Goal: Task Accomplishment & Management: Complete application form

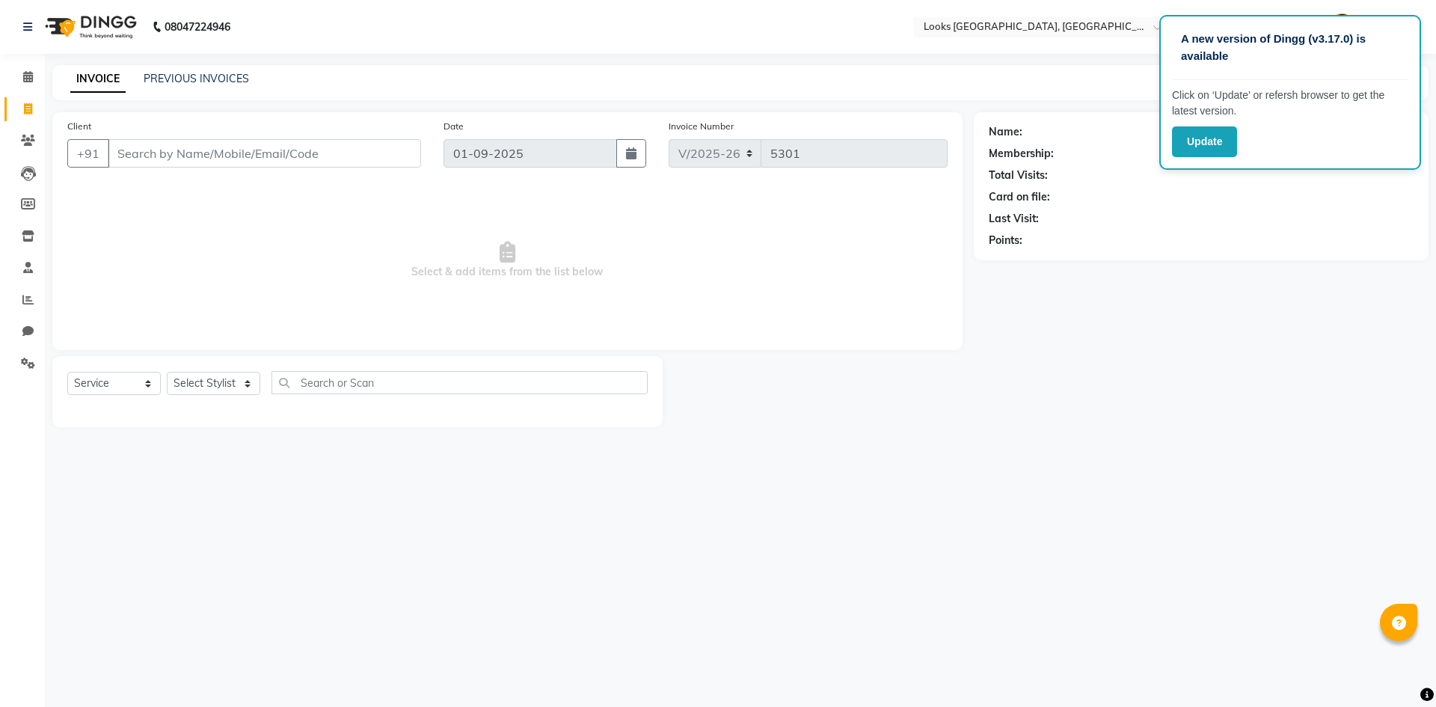
select select "4718"
select select "service"
drag, startPoint x: 1267, startPoint y: 301, endPoint x: 1285, endPoint y: 241, distance: 62.5
click at [1267, 295] on div "Name: Membership: Total Visits: Card on file: Last Visit: Points:" at bounding box center [1207, 269] width 466 height 315
click at [1223, 129] on button "Update" at bounding box center [1204, 141] width 65 height 31
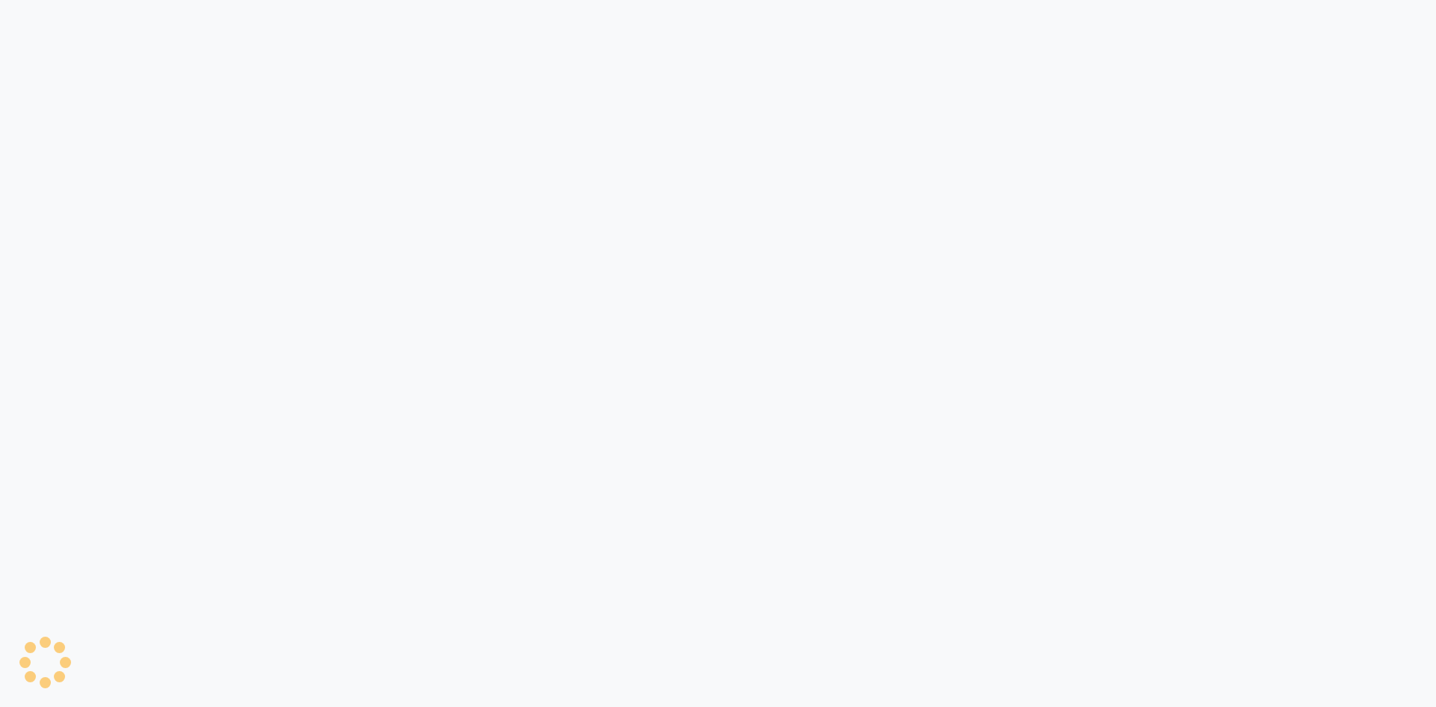
select select "service"
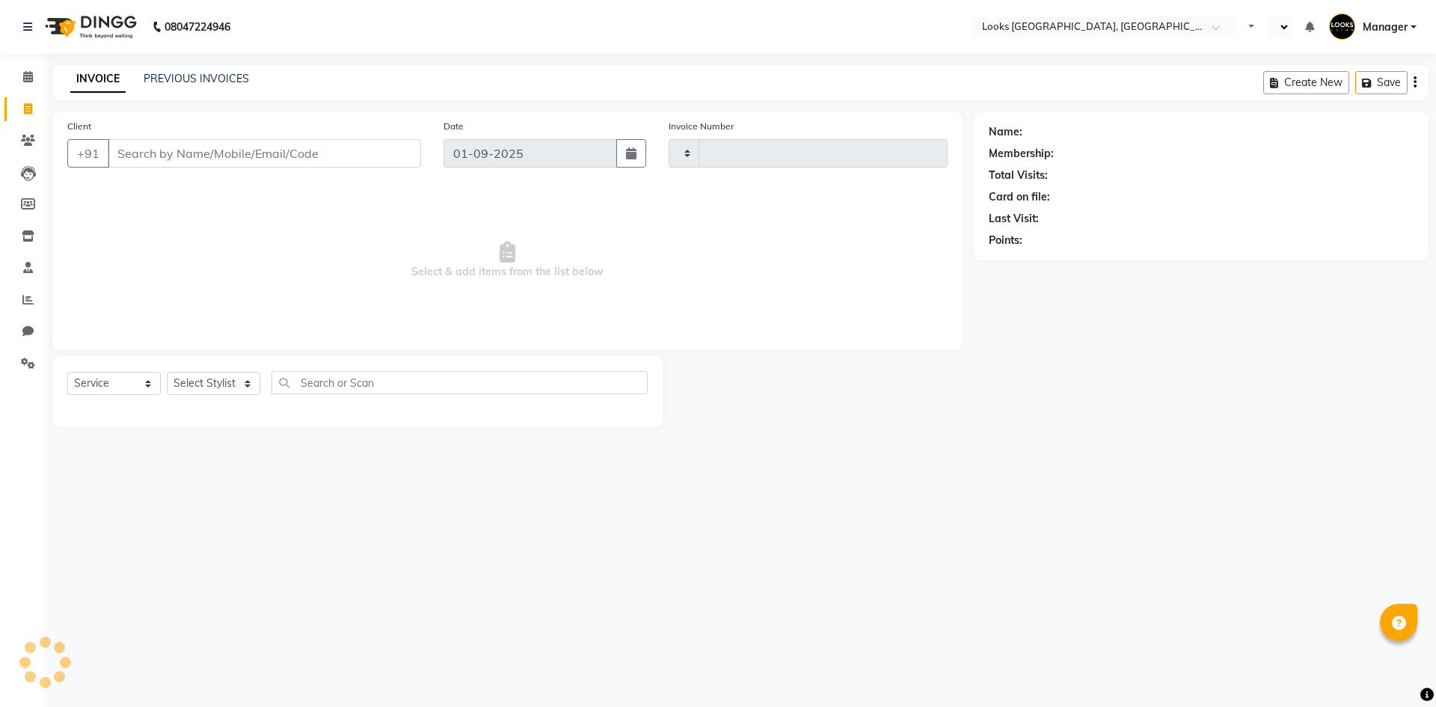
type input "5301"
select select "en"
select select "4718"
click at [180, 384] on select "Select Stylist" at bounding box center [213, 383] width 93 height 23
select select "84465"
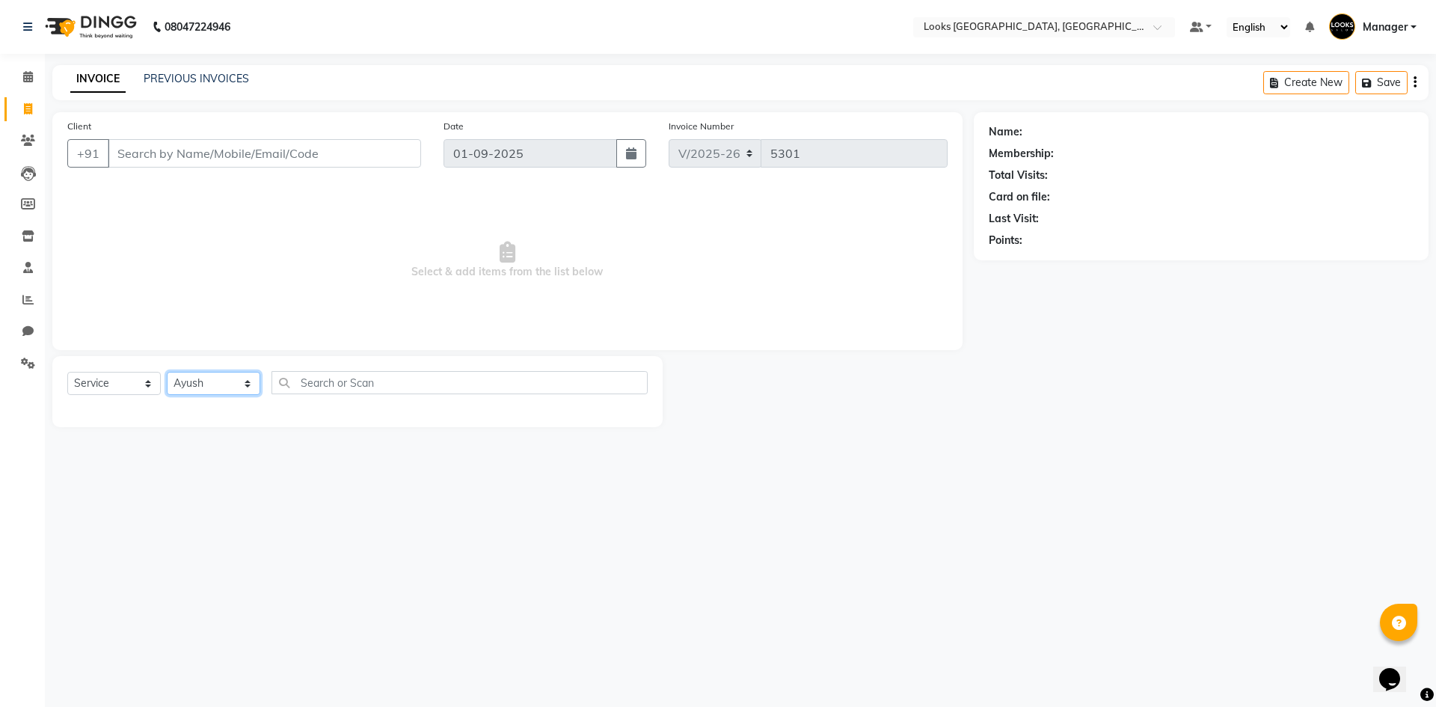
click at [167, 372] on select "Select Stylist [PERSON_NAME] [PERSON_NAME] COUNTER_SALES Employee_WS [PERSON_NA…" at bounding box center [213, 383] width 93 height 23
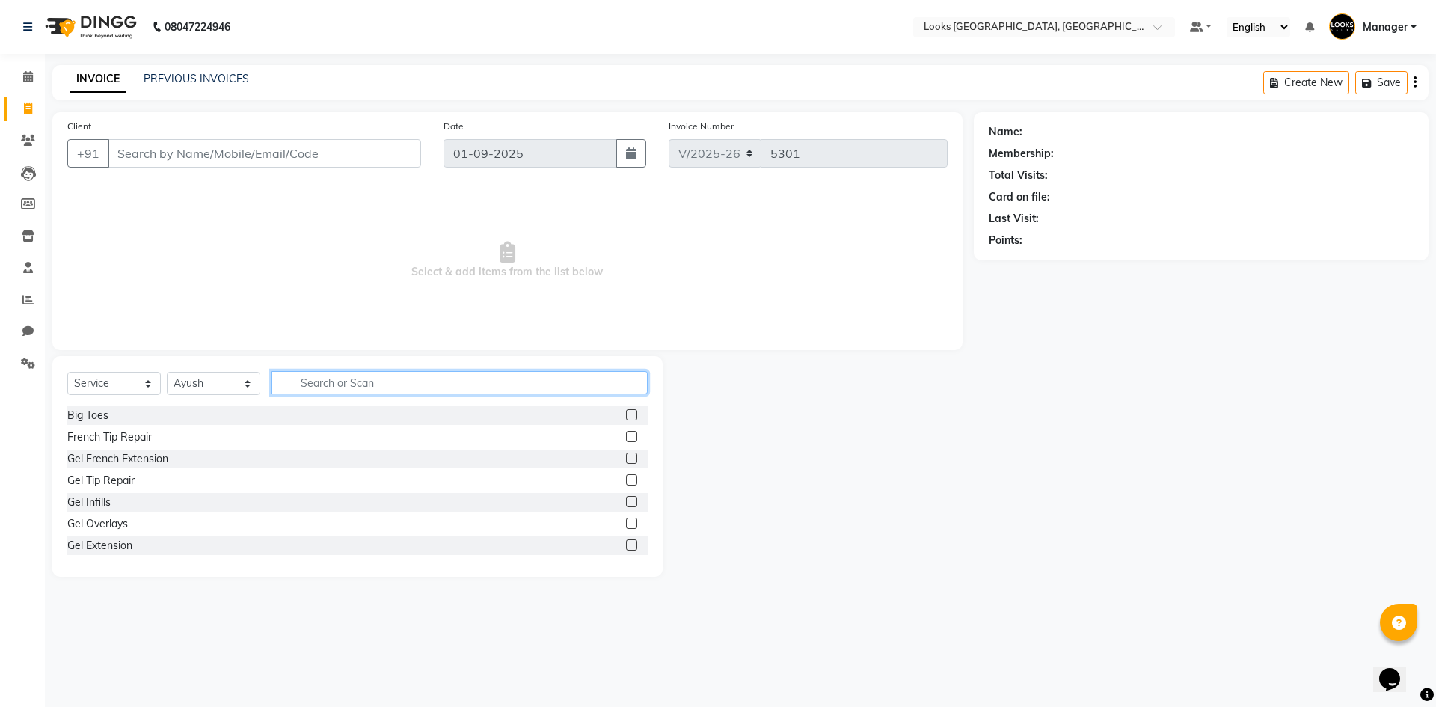
click at [359, 380] on input "text" at bounding box center [459, 382] width 376 height 23
type input "WAS"
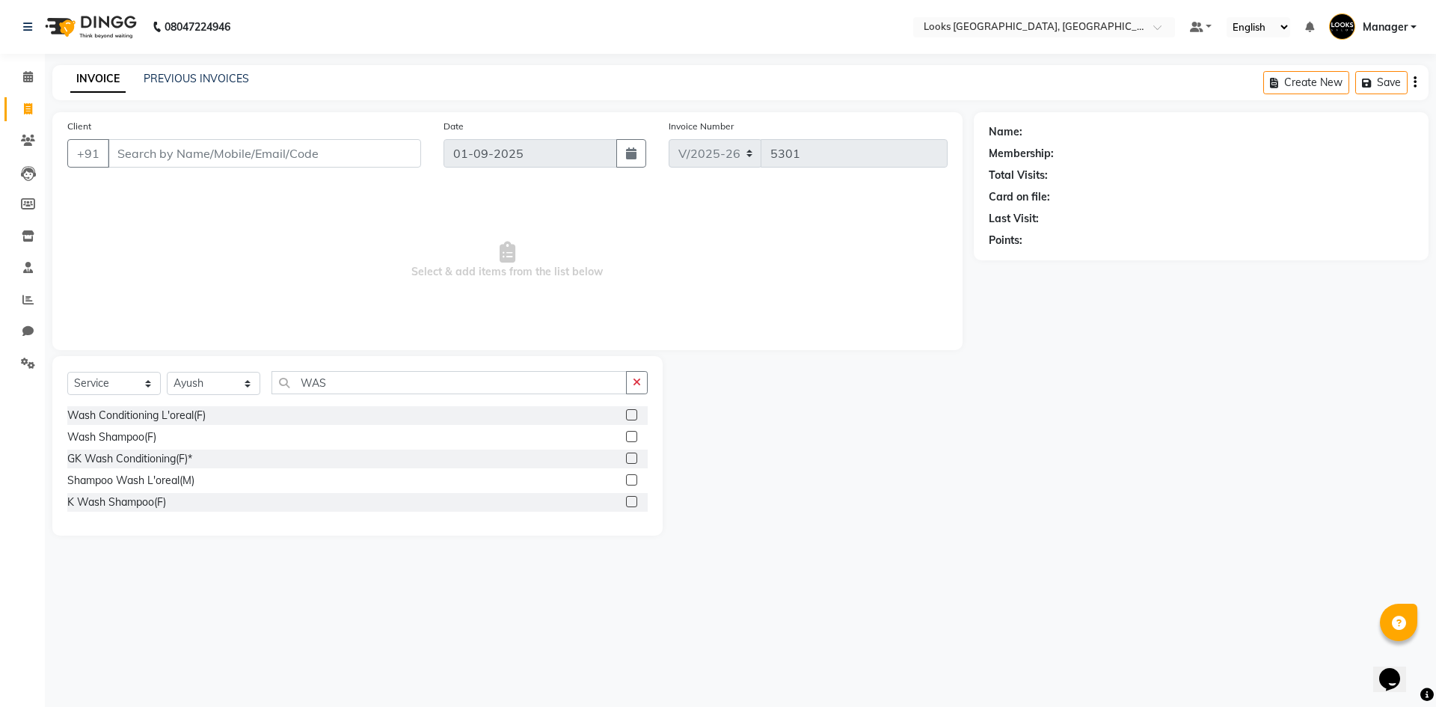
click at [636, 417] on label at bounding box center [631, 414] width 11 height 11
click at [636, 417] on input "checkbox" at bounding box center [631, 416] width 10 height 10
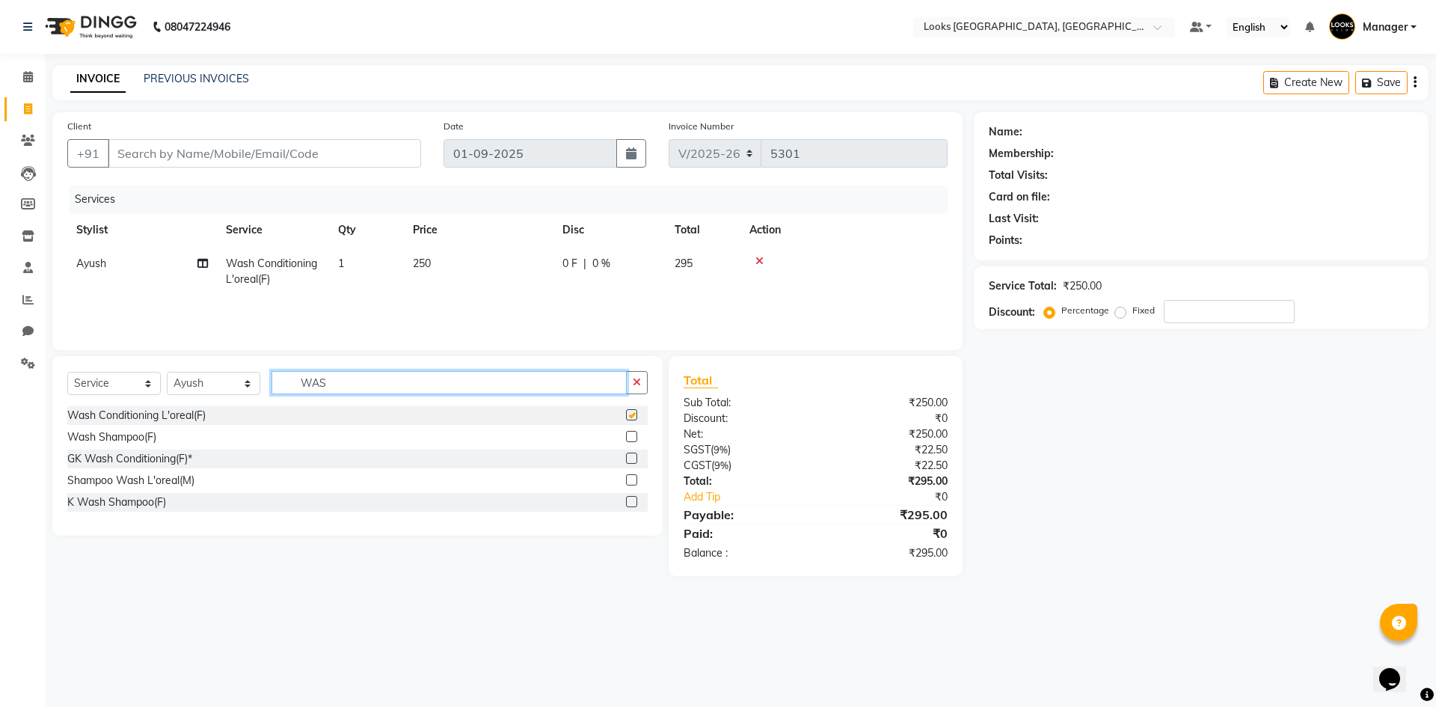
click at [593, 385] on input "WAS" at bounding box center [448, 382] width 355 height 23
checkbox input "false"
click at [593, 385] on input "WAS" at bounding box center [448, 382] width 355 height 23
type input "MASSA"
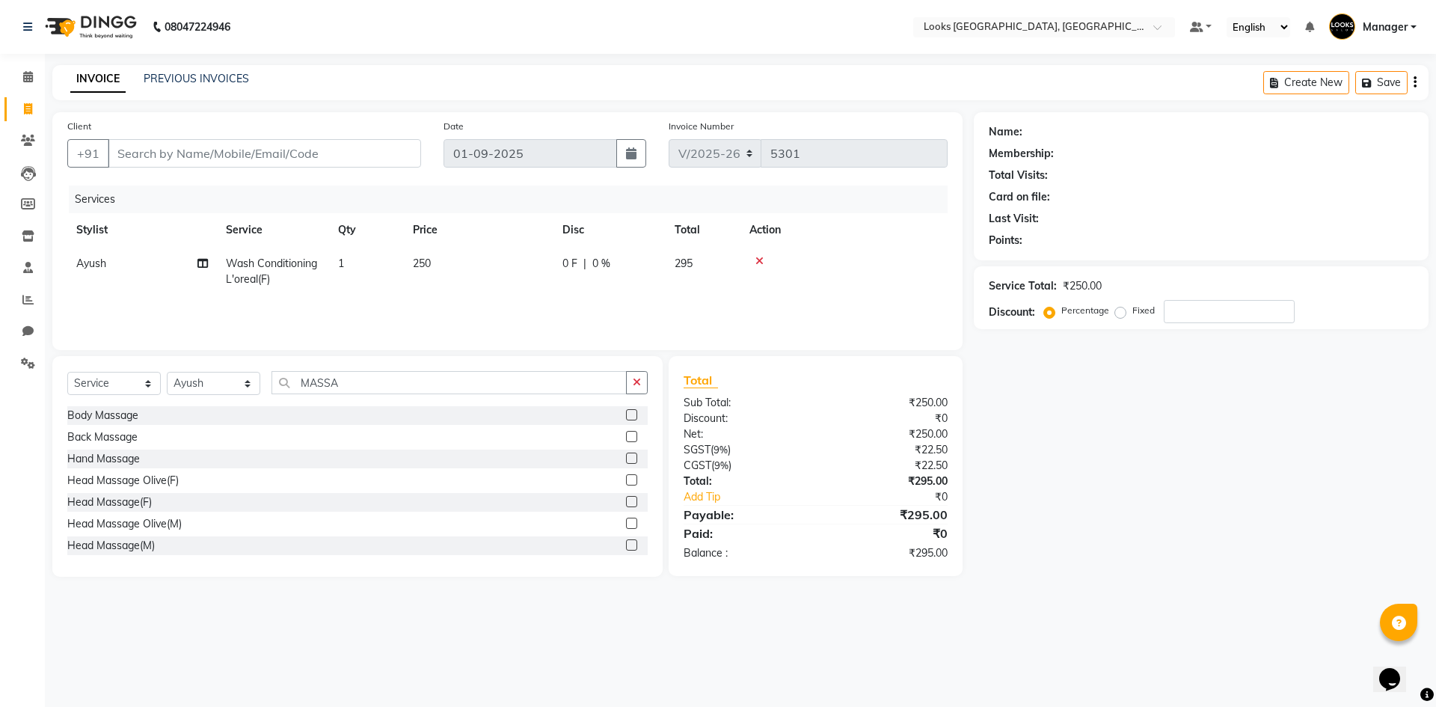
click at [626, 500] on label at bounding box center [631, 501] width 11 height 11
click at [626, 500] on input "checkbox" at bounding box center [631, 502] width 10 height 10
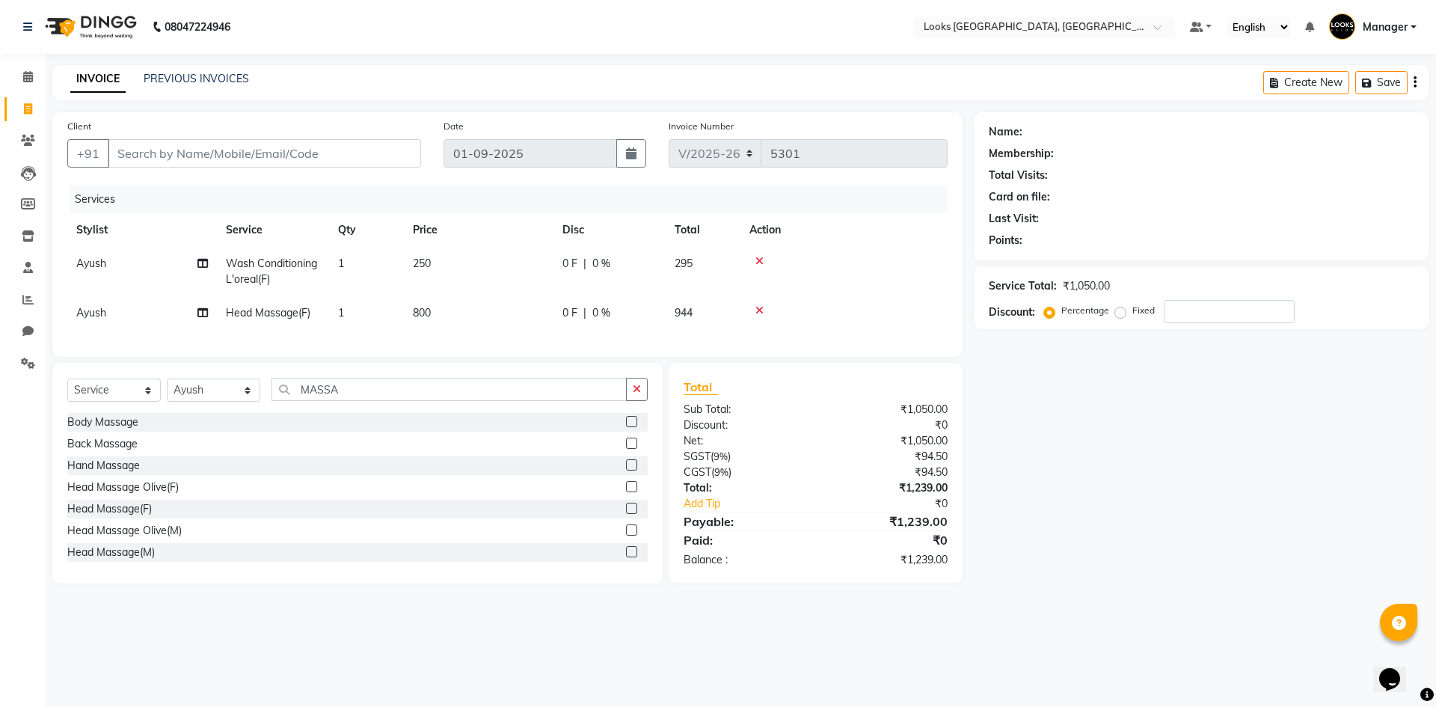
checkbox input "false"
click at [428, 266] on span "250" at bounding box center [422, 262] width 18 height 13
select select "84465"
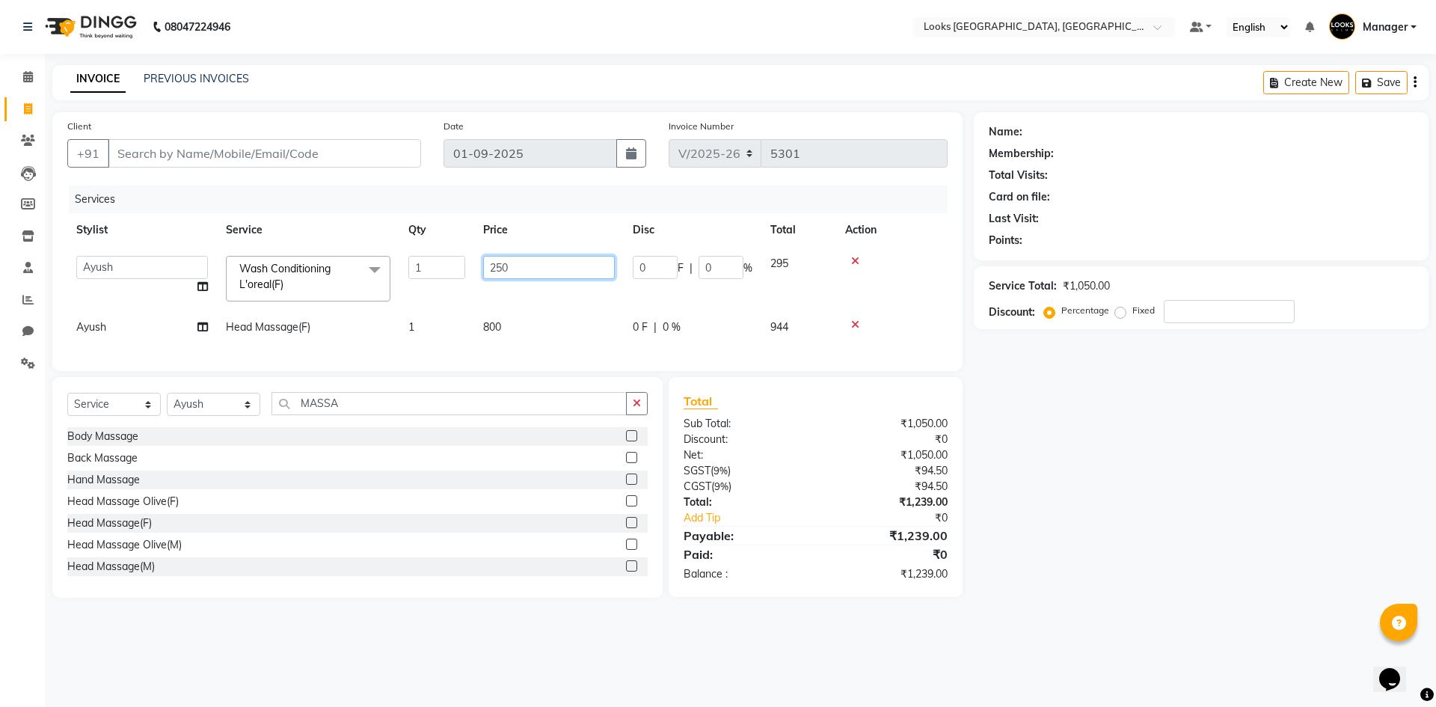
drag, startPoint x: 541, startPoint y: 273, endPoint x: 197, endPoint y: 186, distance: 354.7
click at [217, 193] on div "Services Stylist Service Qty Price Disc Total Action [PERSON_NAME] [PERSON_NAME…" at bounding box center [507, 270] width 880 height 170
type input "300"
drag, startPoint x: 497, startPoint y: 336, endPoint x: 485, endPoint y: 322, distance: 19.6
click at [496, 336] on div "Services Stylist Service Qty Price Disc Total Action [PERSON_NAME] [PERSON_NAME…" at bounding box center [507, 270] width 880 height 170
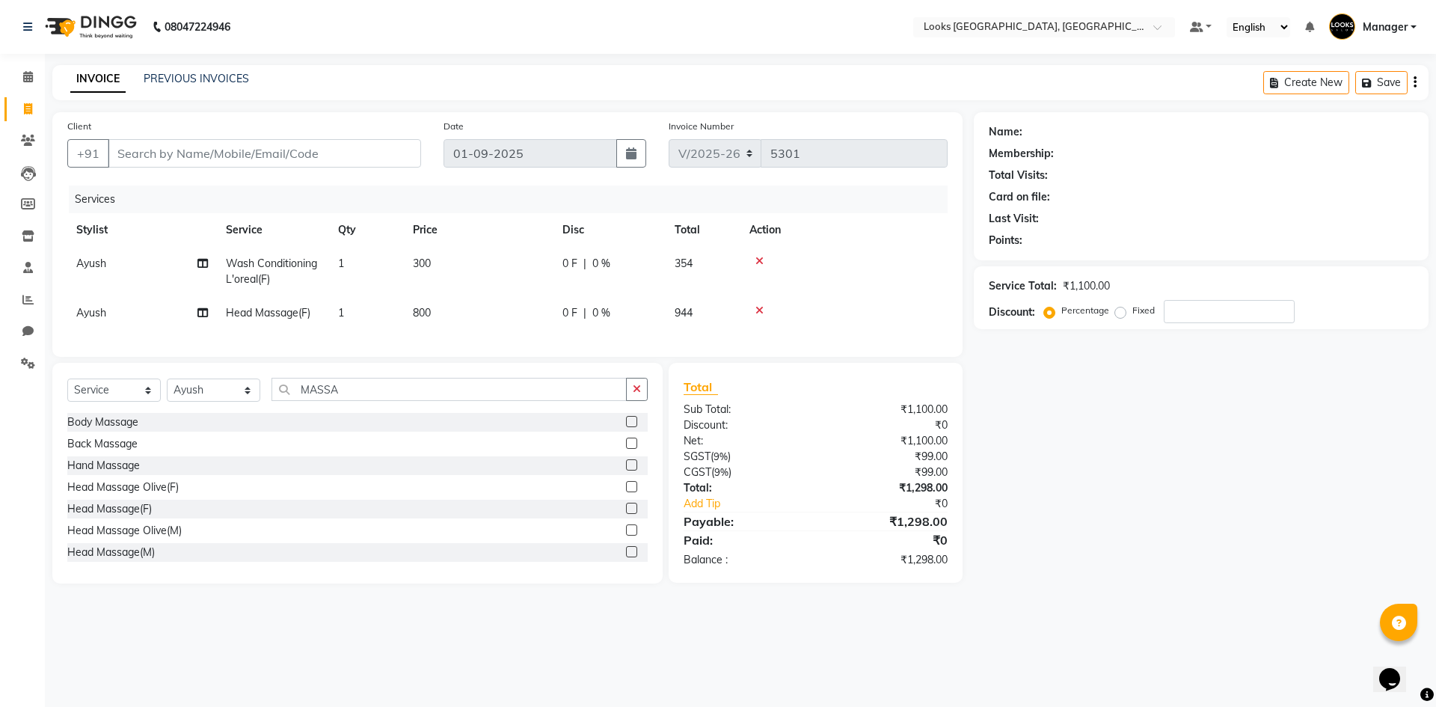
click at [455, 306] on td "800" at bounding box center [479, 313] width 150 height 34
select select "84465"
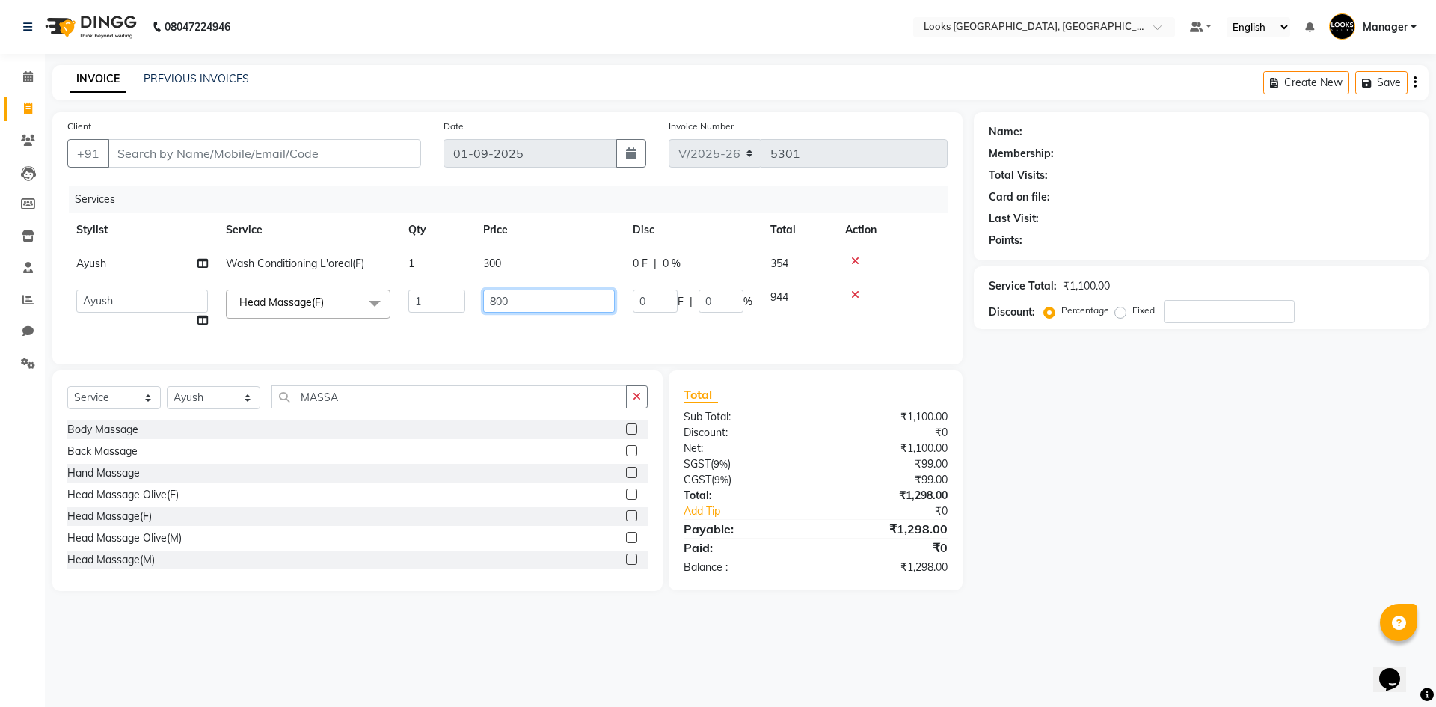
drag, startPoint x: 561, startPoint y: 303, endPoint x: 343, endPoint y: 266, distance: 220.7
click at [344, 267] on tbody "[PERSON_NAME] Wash Conditioning L'oreal(F) 1 300 0 F | 0 % 354 [PERSON_NAME] [P…" at bounding box center [507, 292] width 880 height 90
type input "600"
click at [358, 137] on div "Client +91" at bounding box center [244, 148] width 376 height 61
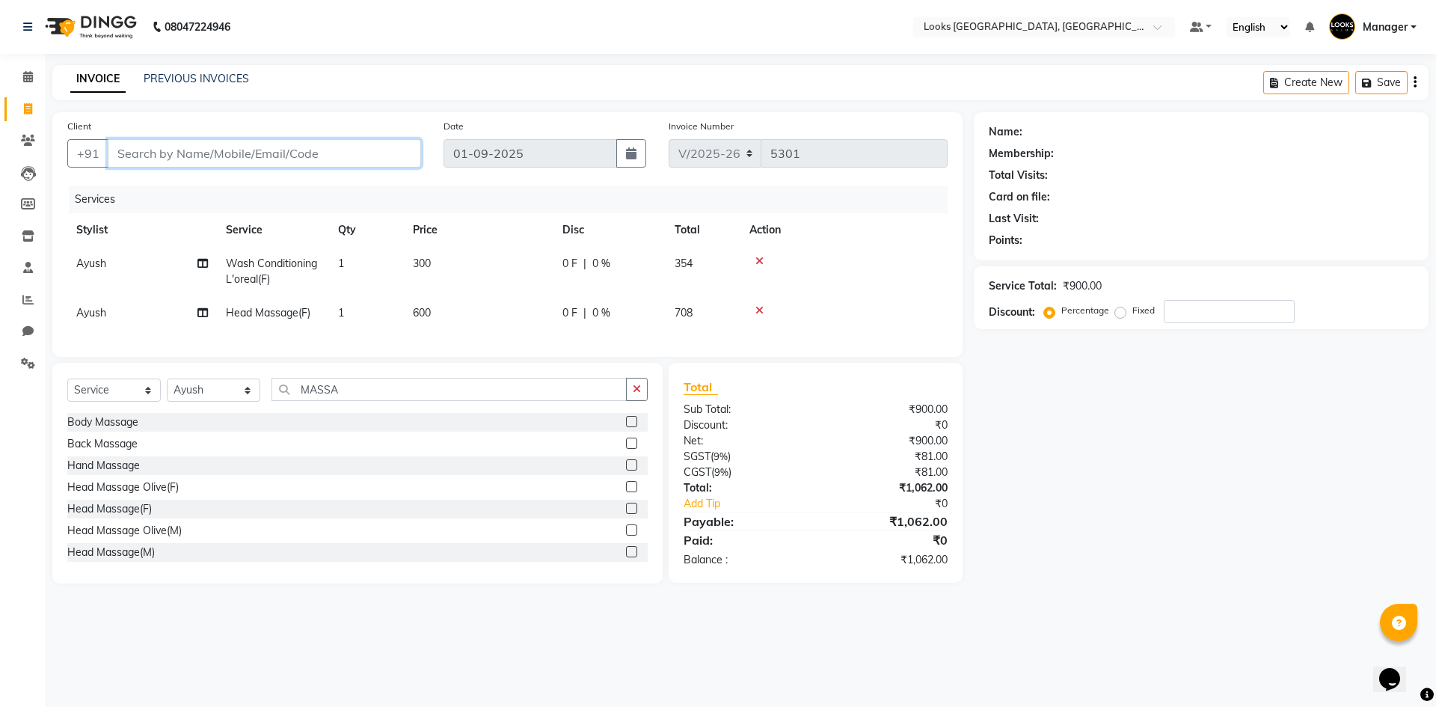
click at [367, 156] on input "Client" at bounding box center [264, 153] width 313 height 28
type input "9"
type input "0"
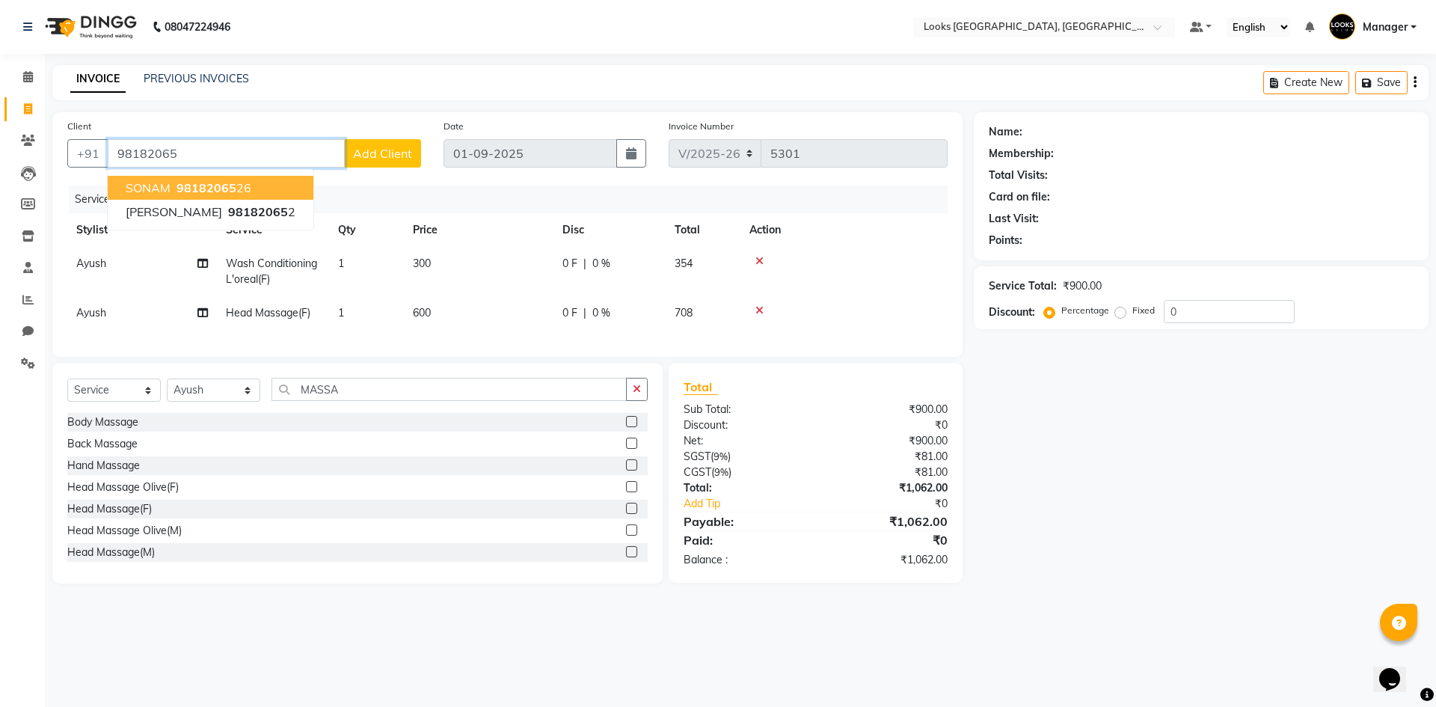
click at [215, 186] on span "98182065" at bounding box center [206, 187] width 60 height 15
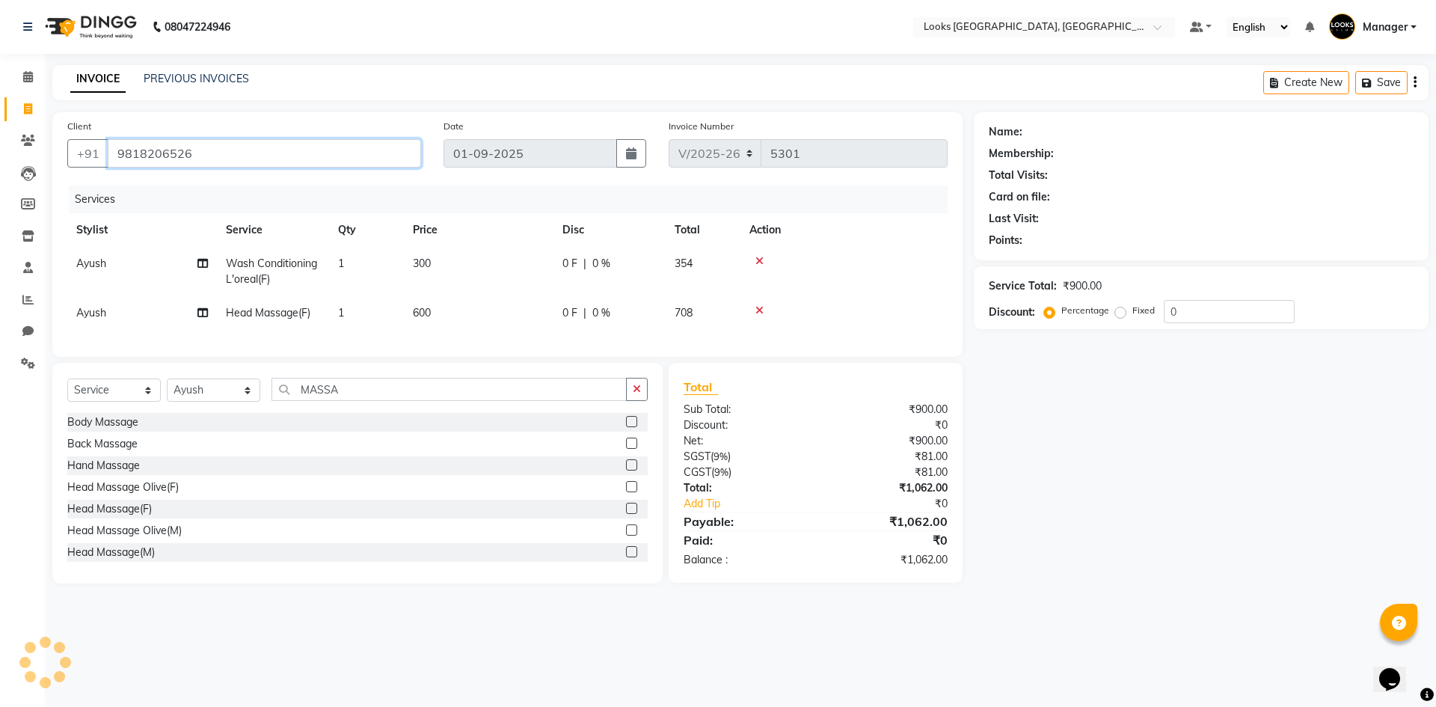
type input "9818206526"
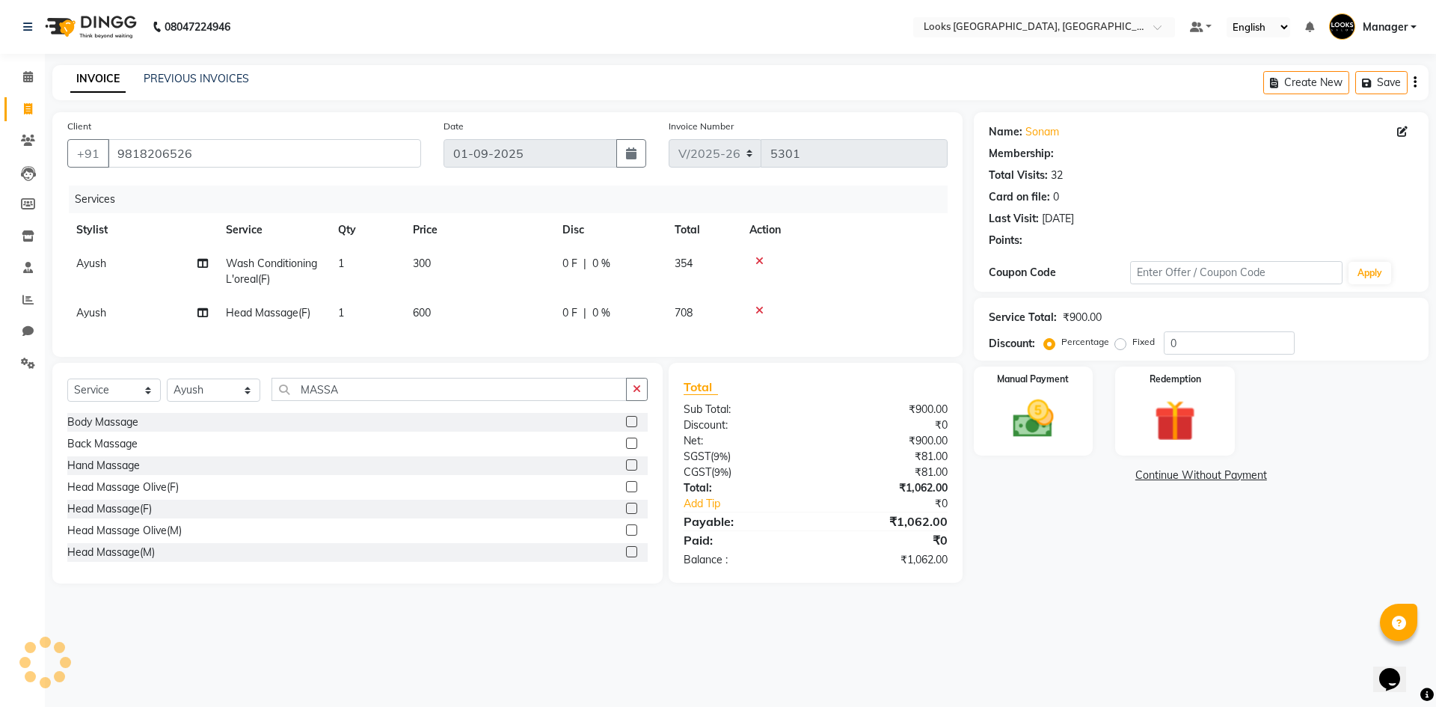
select select "1: Object"
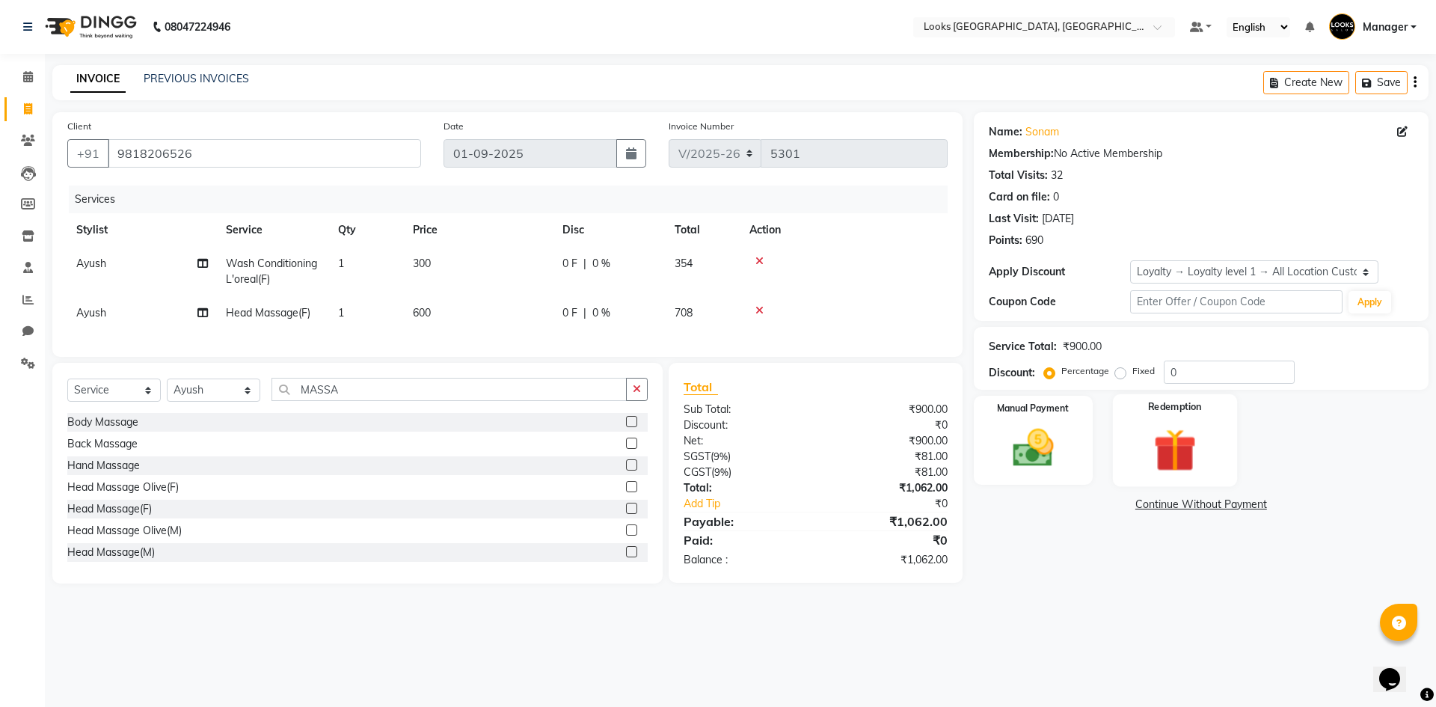
click at [1147, 456] on img at bounding box center [1175, 449] width 70 height 53
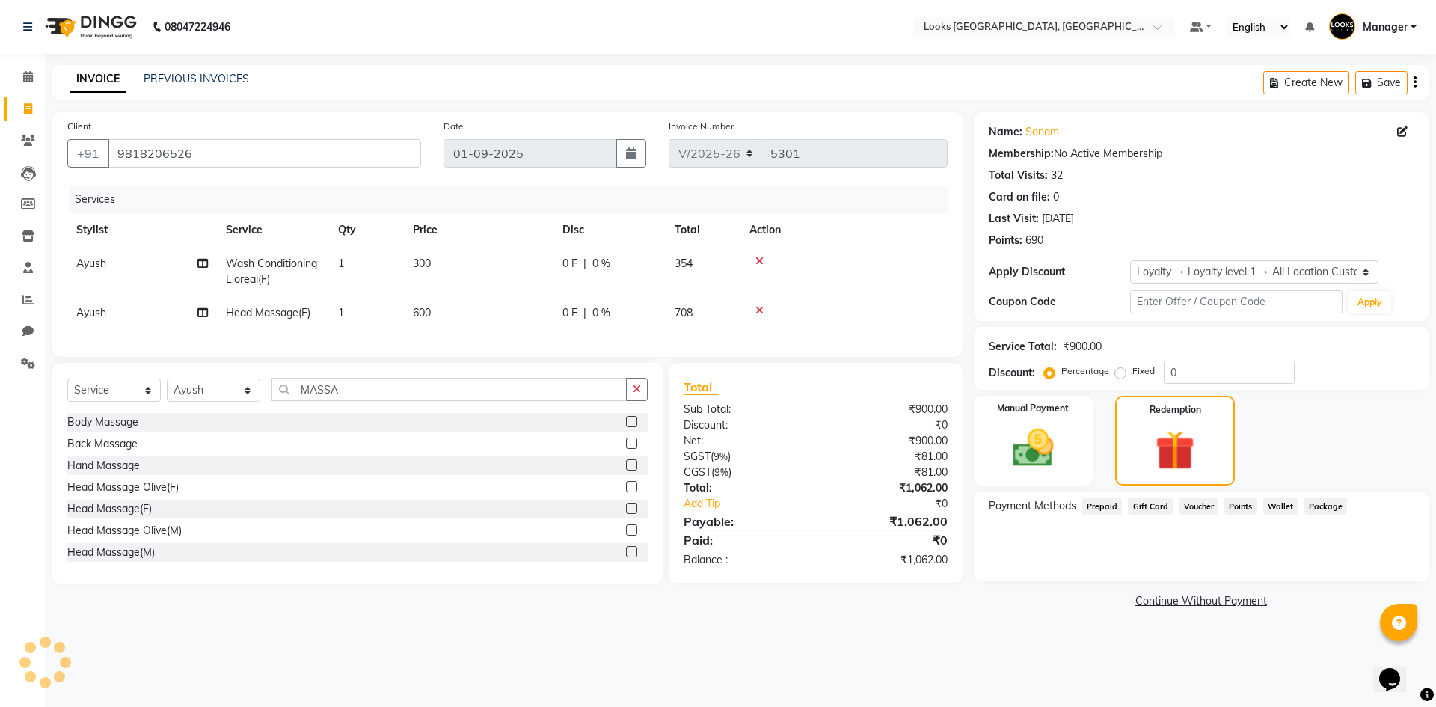
click at [1238, 506] on span "Points" at bounding box center [1240, 505] width 33 height 17
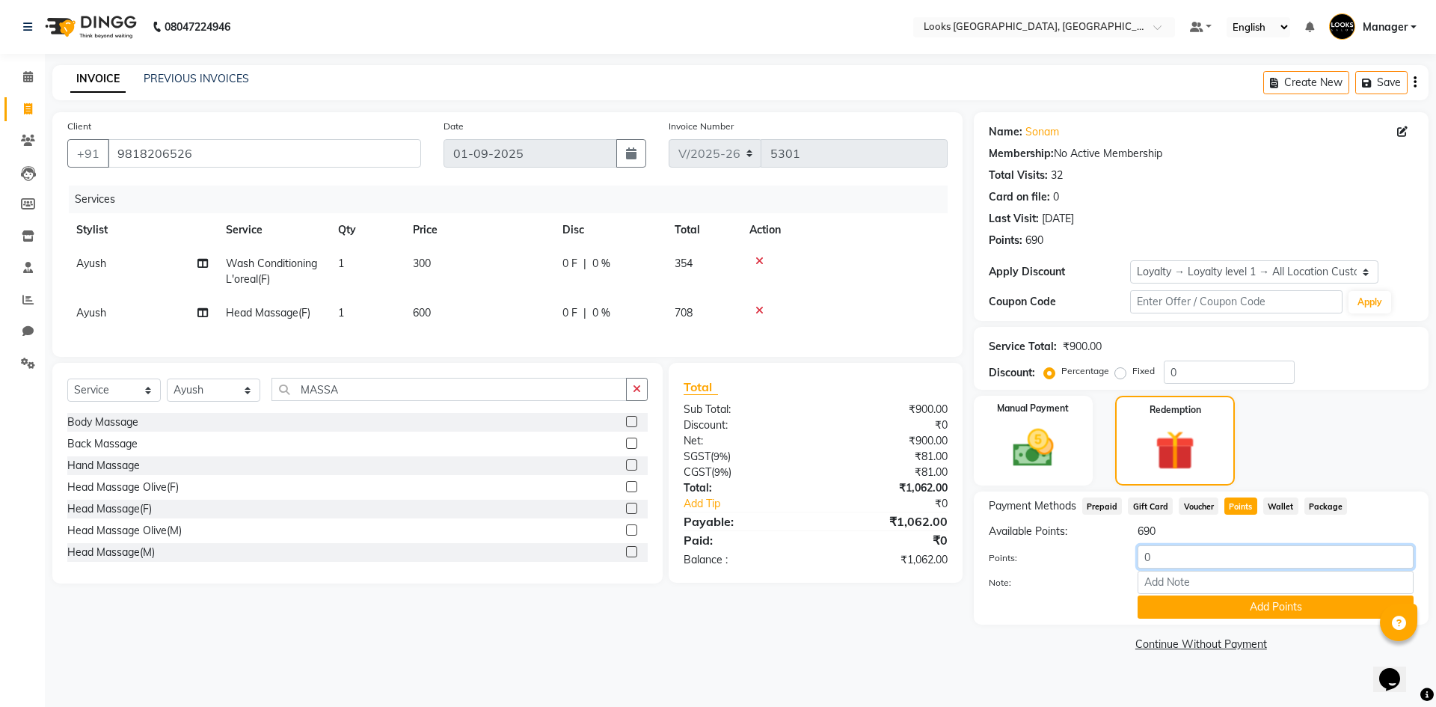
drag, startPoint x: 1015, startPoint y: 559, endPoint x: 964, endPoint y: 562, distance: 51.7
click at [1000, 559] on div "Points: 0" at bounding box center [1200, 557] width 447 height 25
type input "690"
click at [1276, 610] on button "Add Points" at bounding box center [1275, 606] width 276 height 23
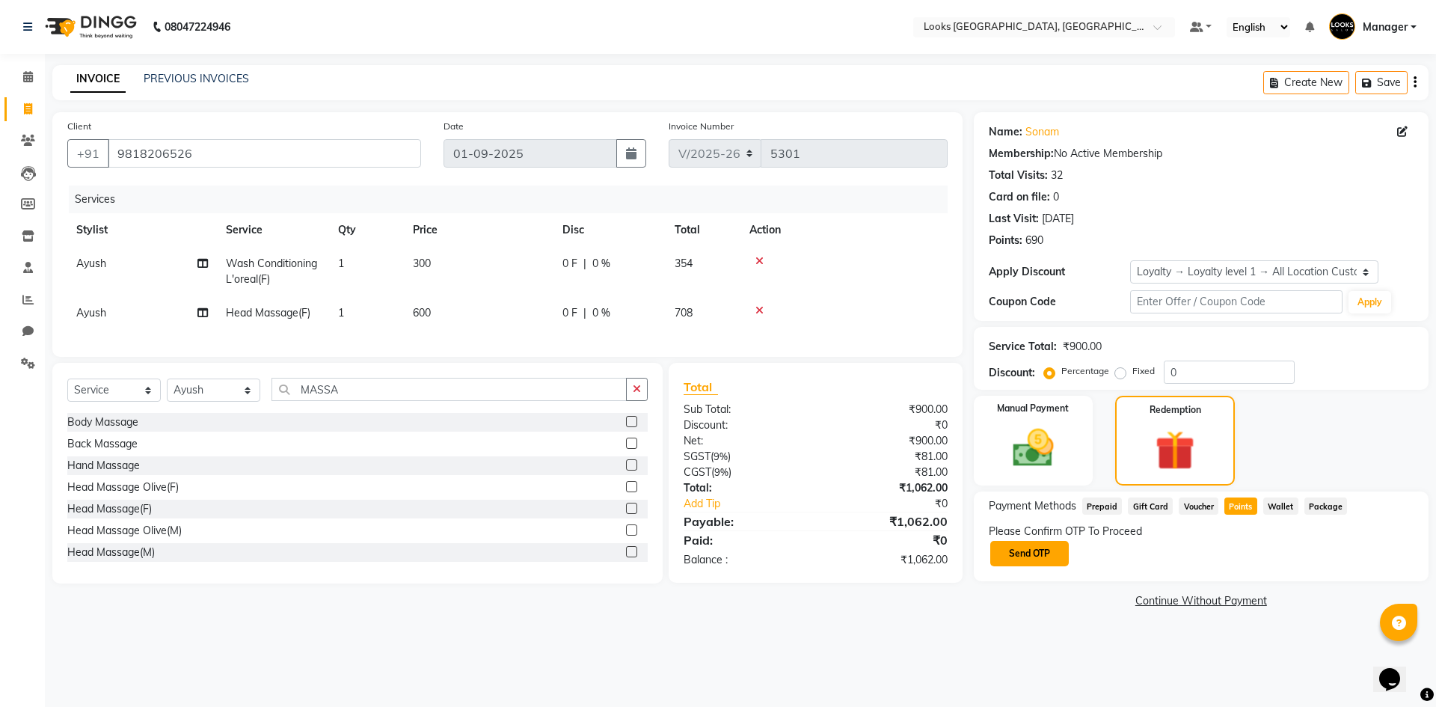
click at [1056, 550] on button "Send OTP" at bounding box center [1029, 553] width 79 height 25
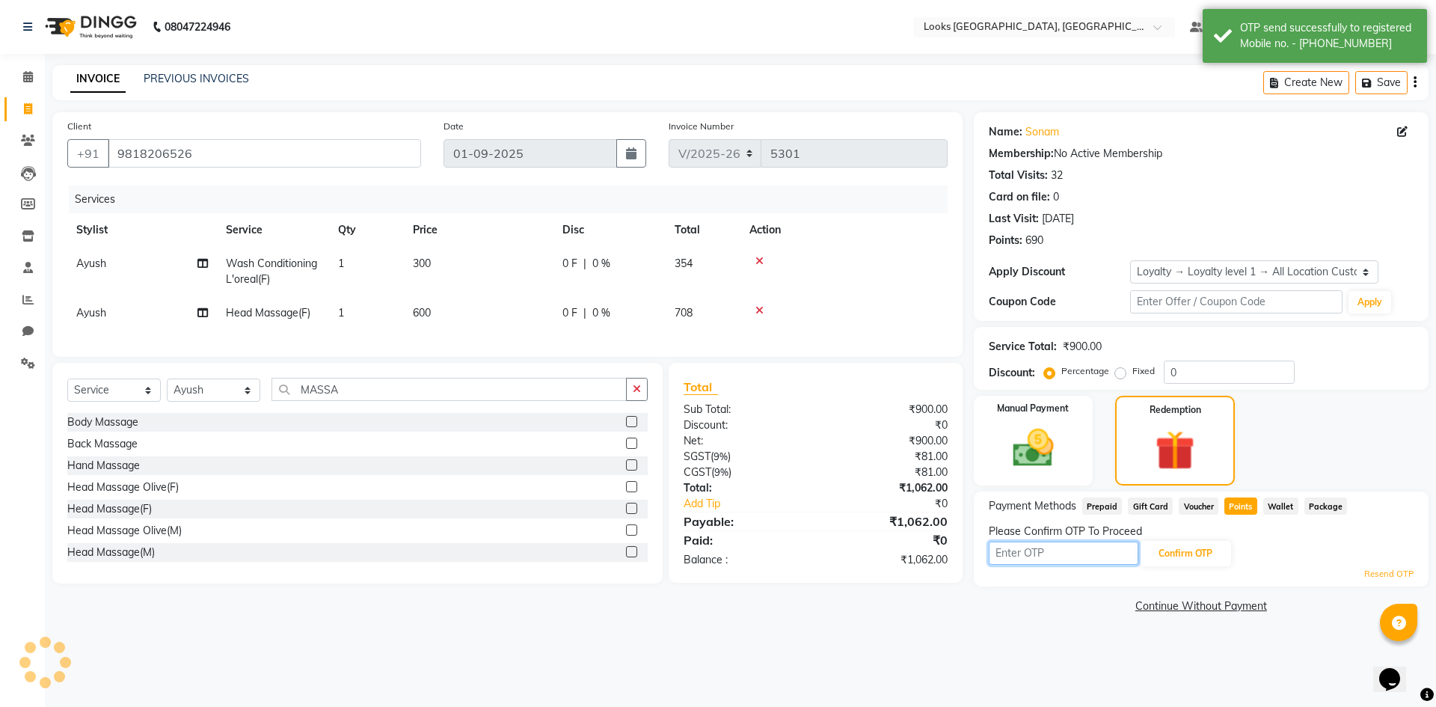
click at [1056, 550] on input "text" at bounding box center [1064, 552] width 150 height 23
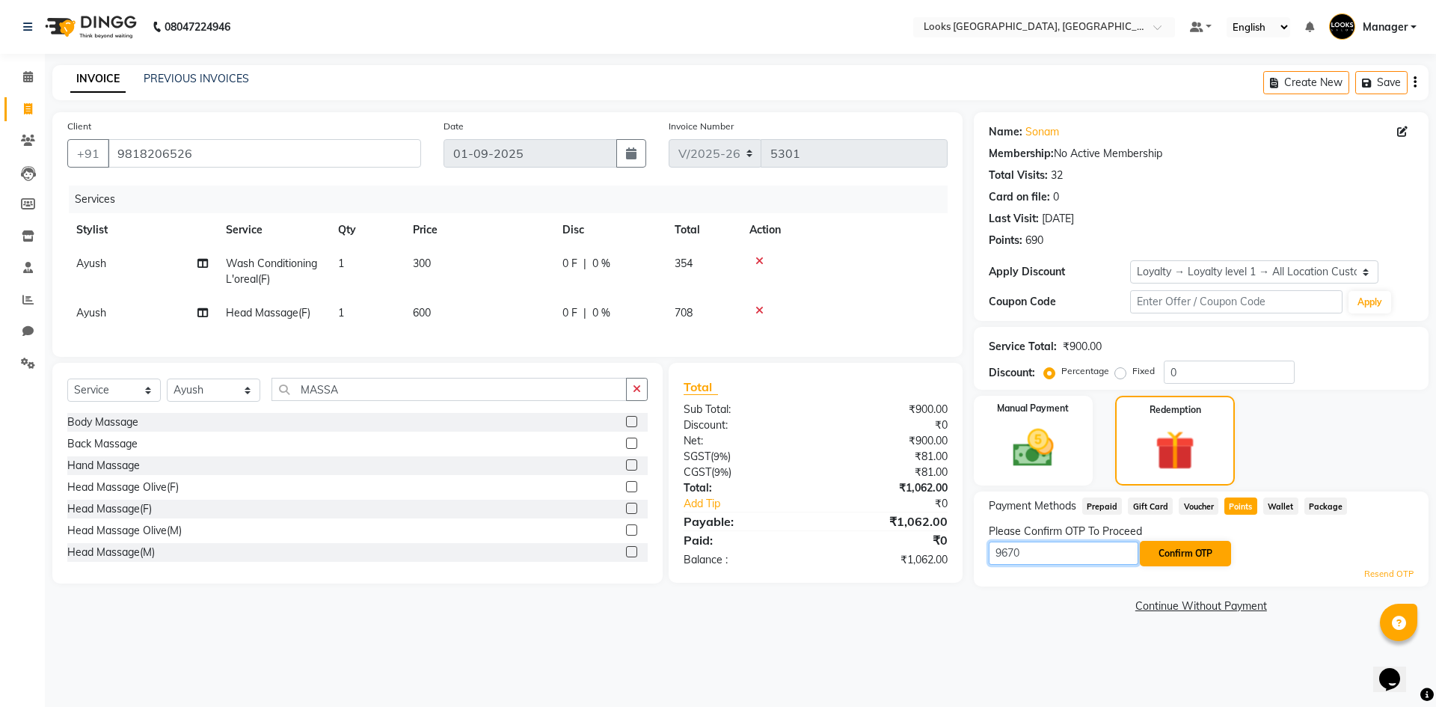
type input "9670"
click at [1209, 544] on button "Confirm OTP" at bounding box center [1185, 553] width 91 height 25
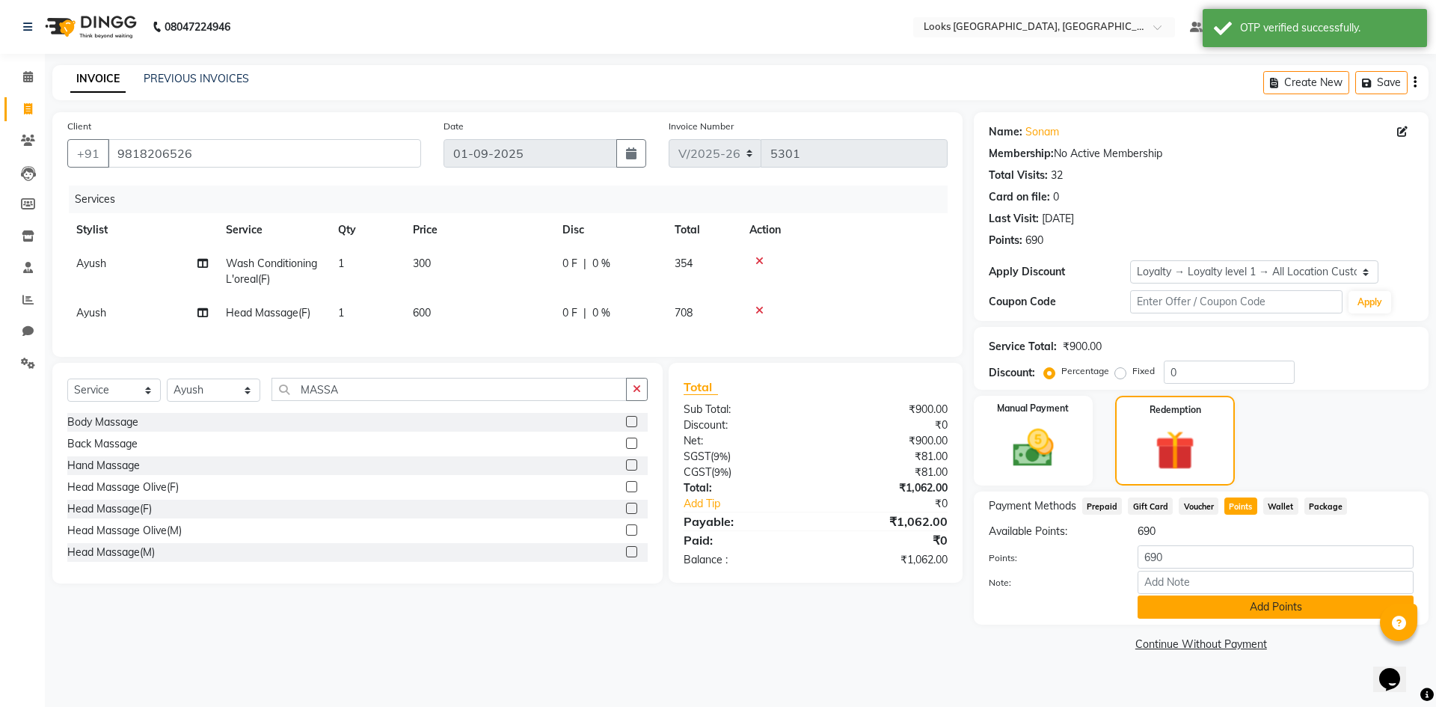
click at [1350, 604] on button "Add Points" at bounding box center [1275, 606] width 276 height 23
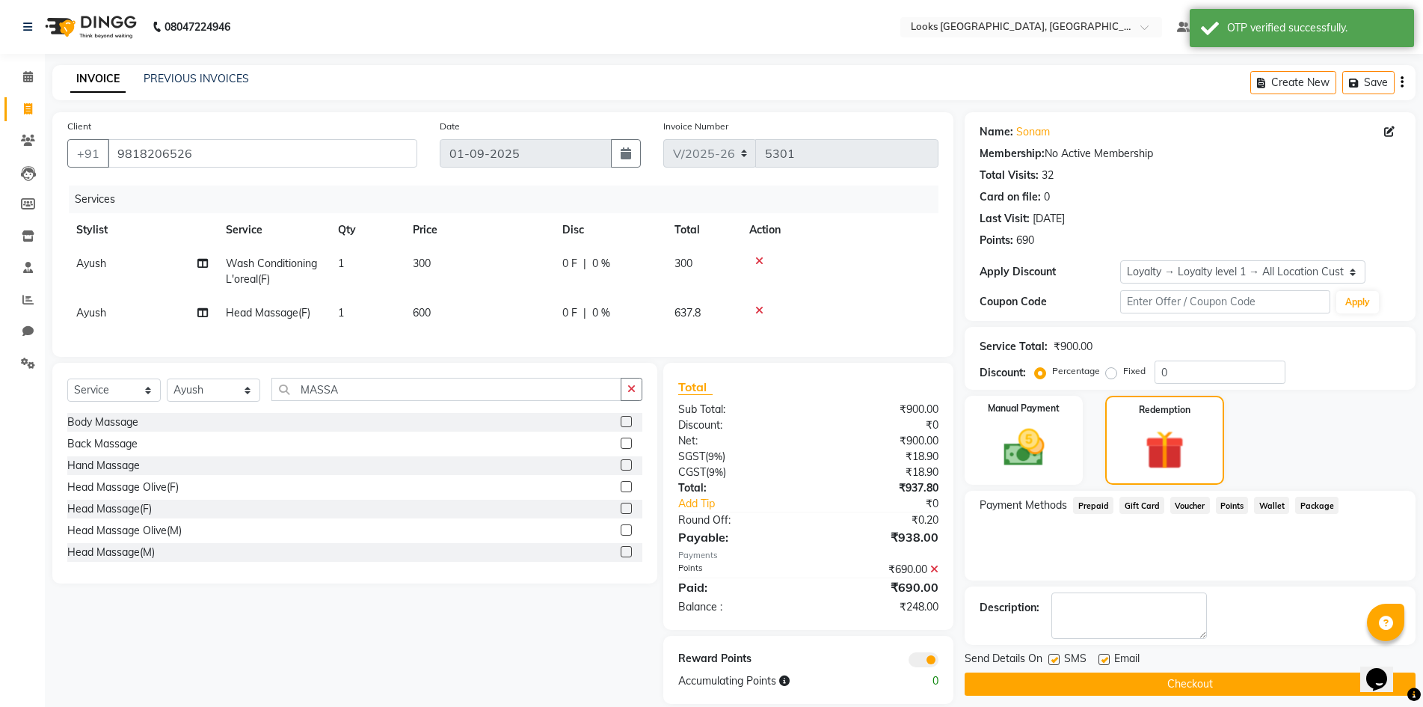
scroll to position [32, 0]
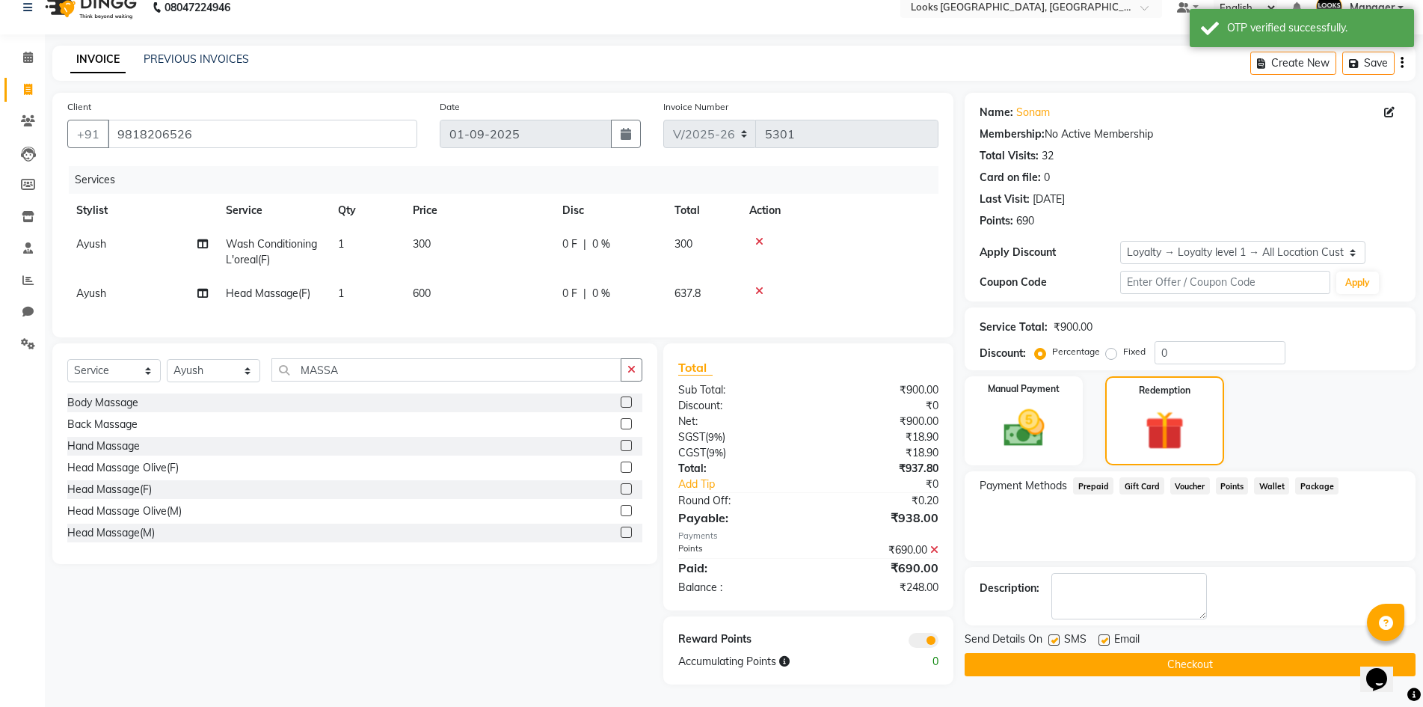
click at [1106, 634] on label at bounding box center [1103, 639] width 11 height 11
click at [1106, 636] on input "checkbox" at bounding box center [1103, 641] width 10 height 10
checkbox input "false"
click at [1055, 404] on img at bounding box center [1023, 428] width 69 height 49
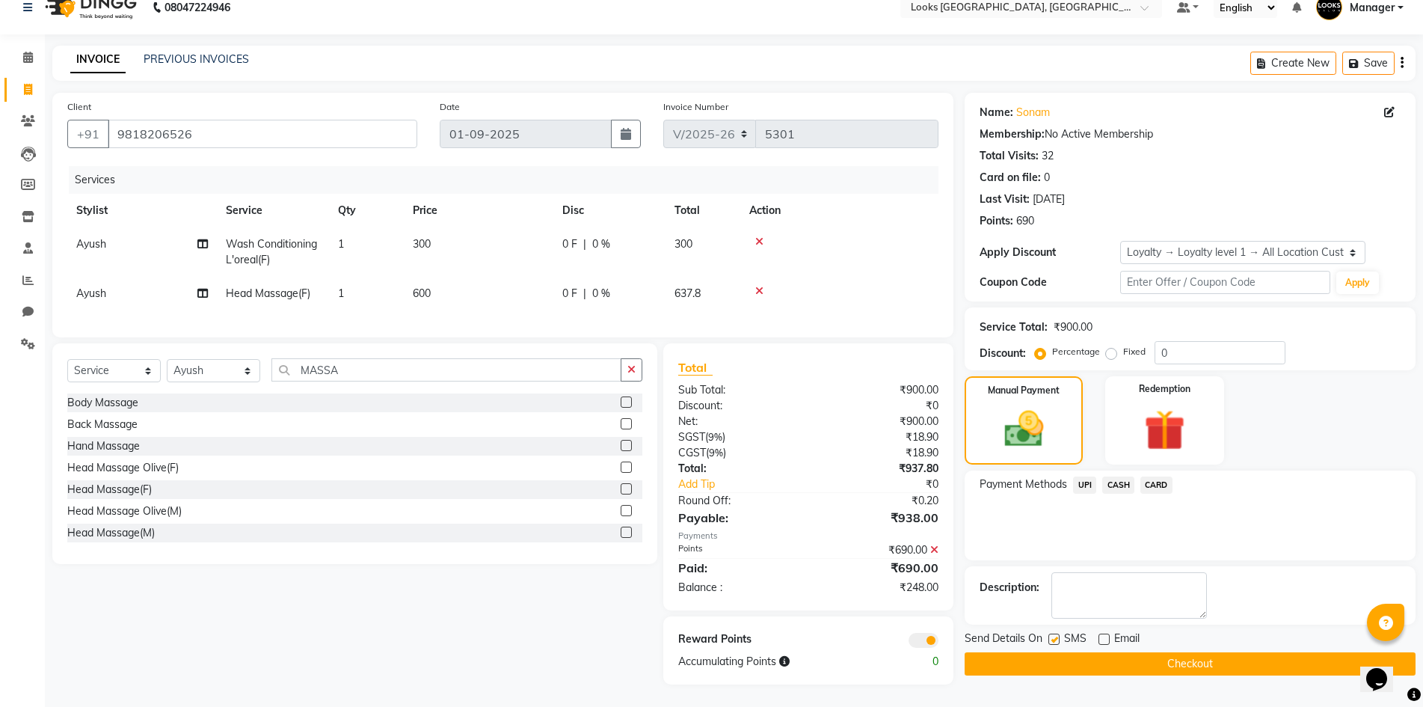
click at [1089, 476] on span "UPI" at bounding box center [1084, 484] width 23 height 17
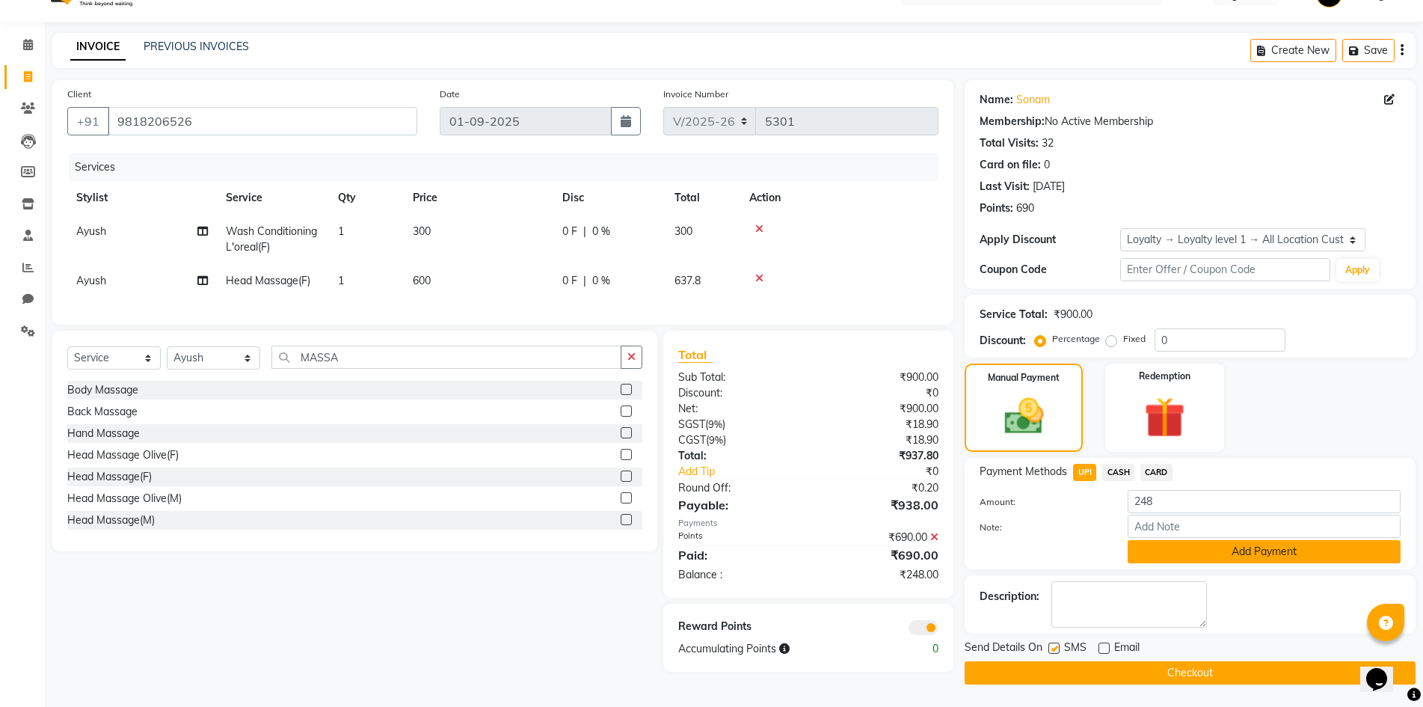
click at [1192, 547] on button "Add Payment" at bounding box center [1264, 551] width 273 height 23
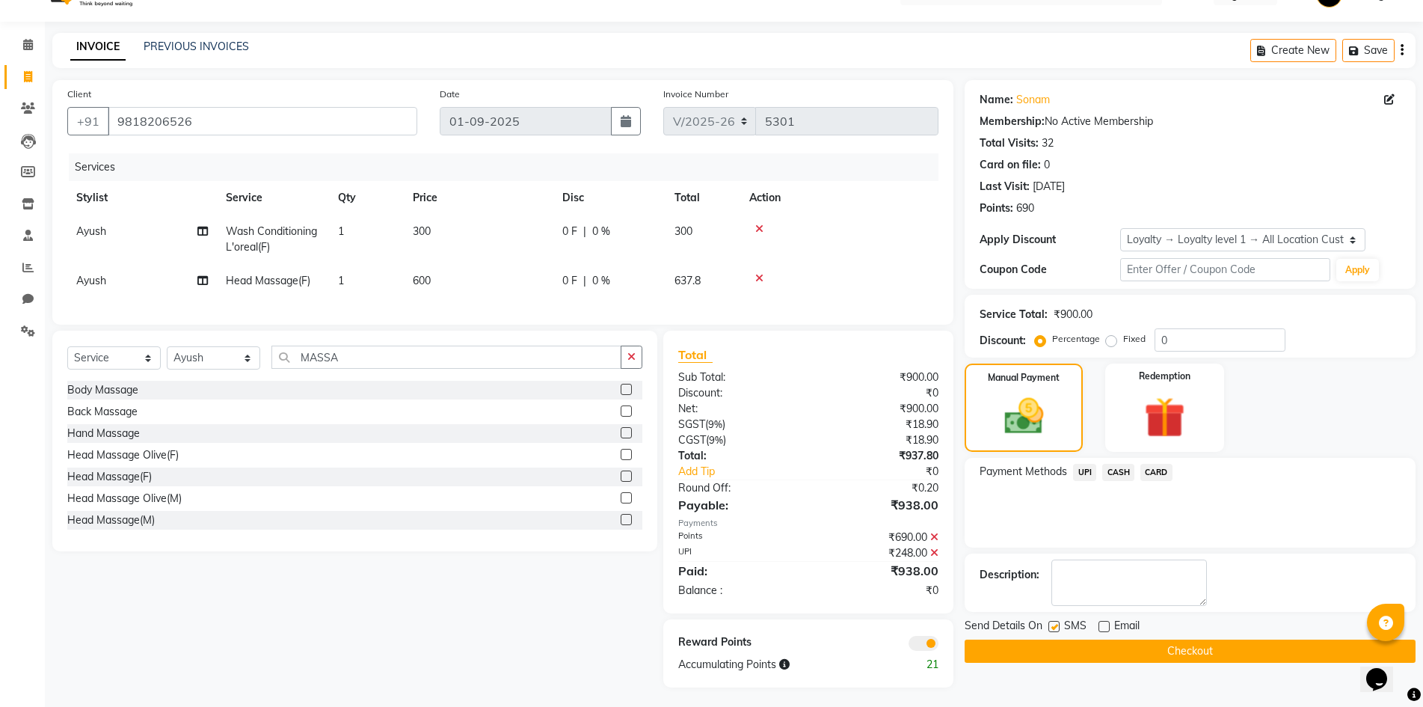
scroll to position [48, 0]
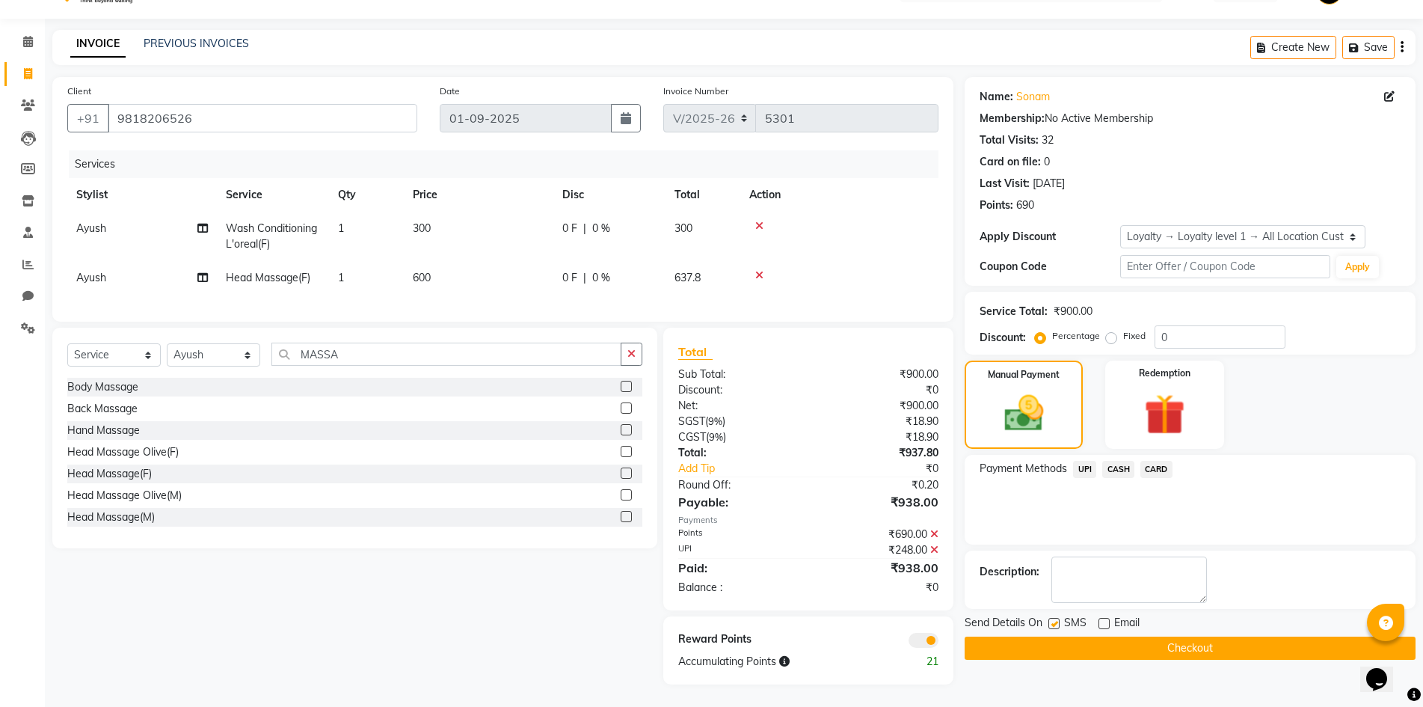
click at [1101, 639] on button "Checkout" at bounding box center [1190, 647] width 451 height 23
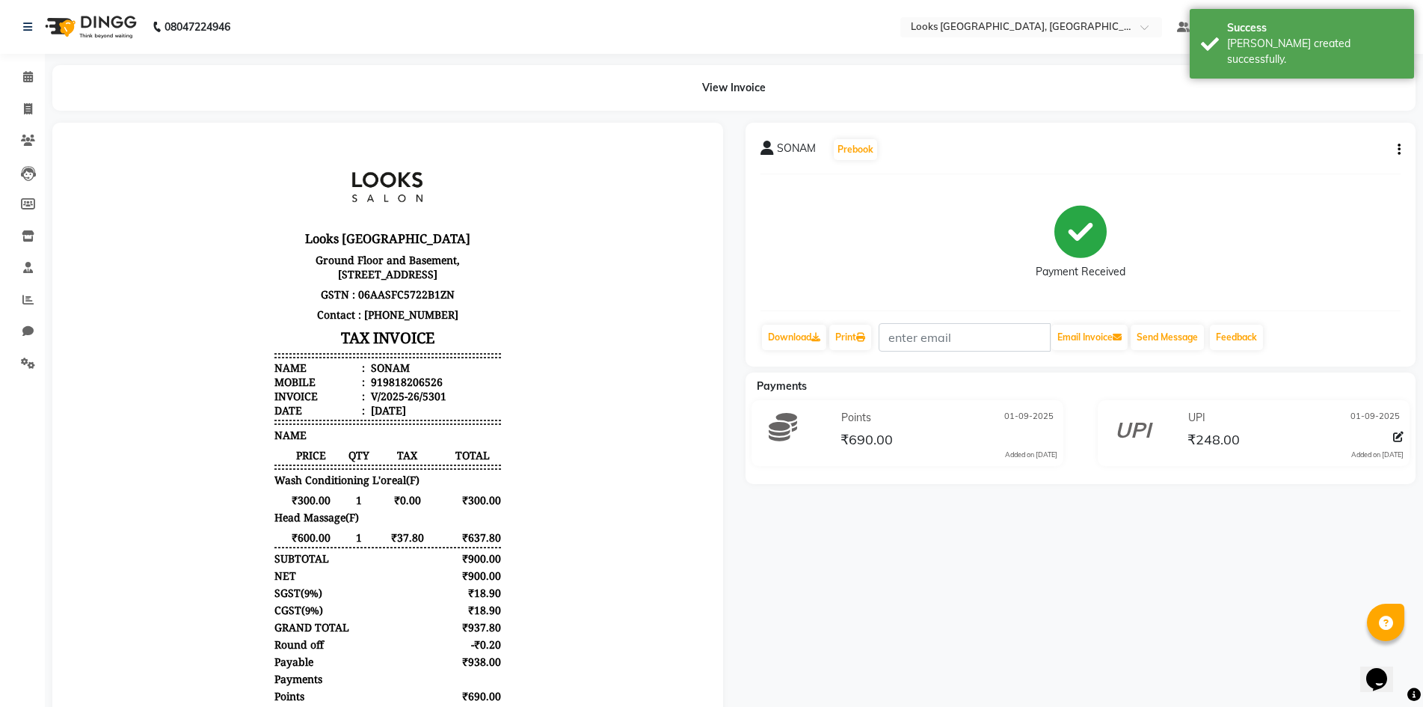
click at [31, 94] on li "Invoice" at bounding box center [22, 109] width 45 height 32
click at [27, 103] on icon at bounding box center [28, 108] width 8 height 11
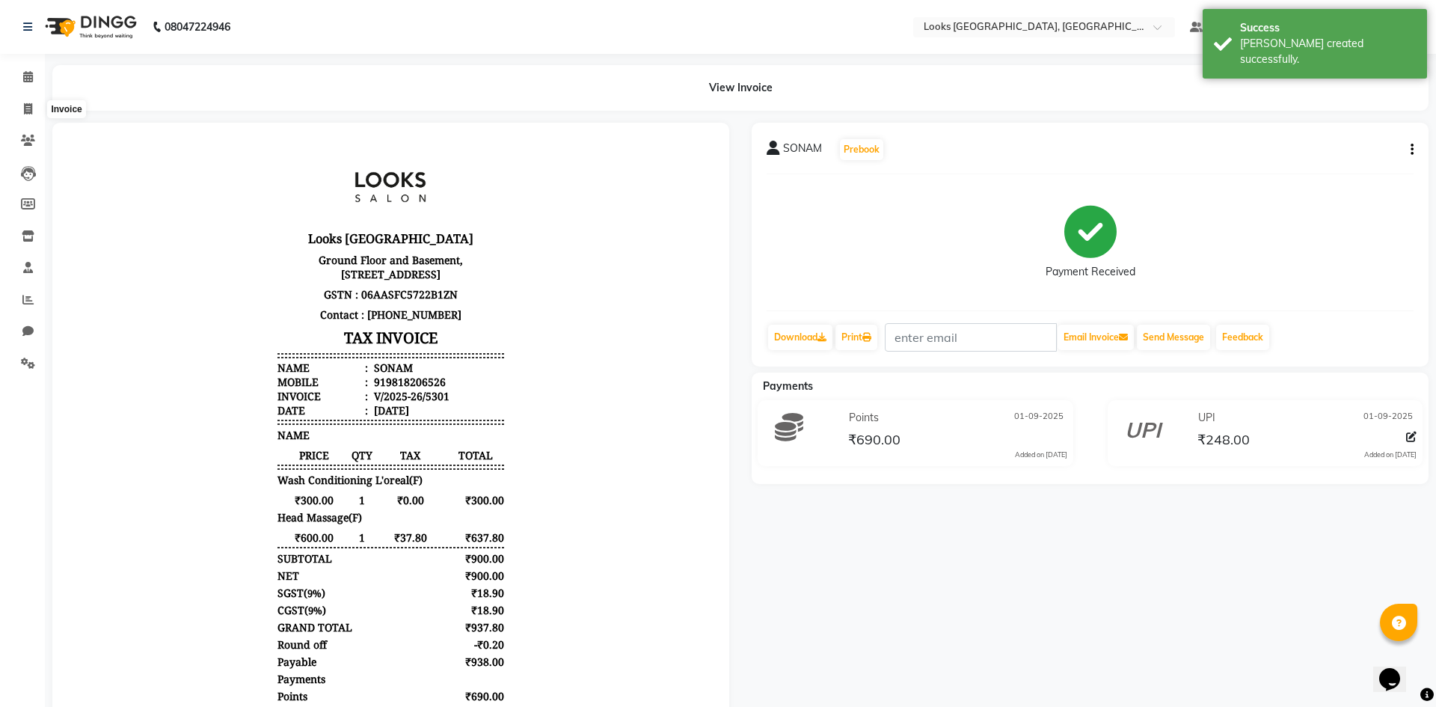
select select "service"
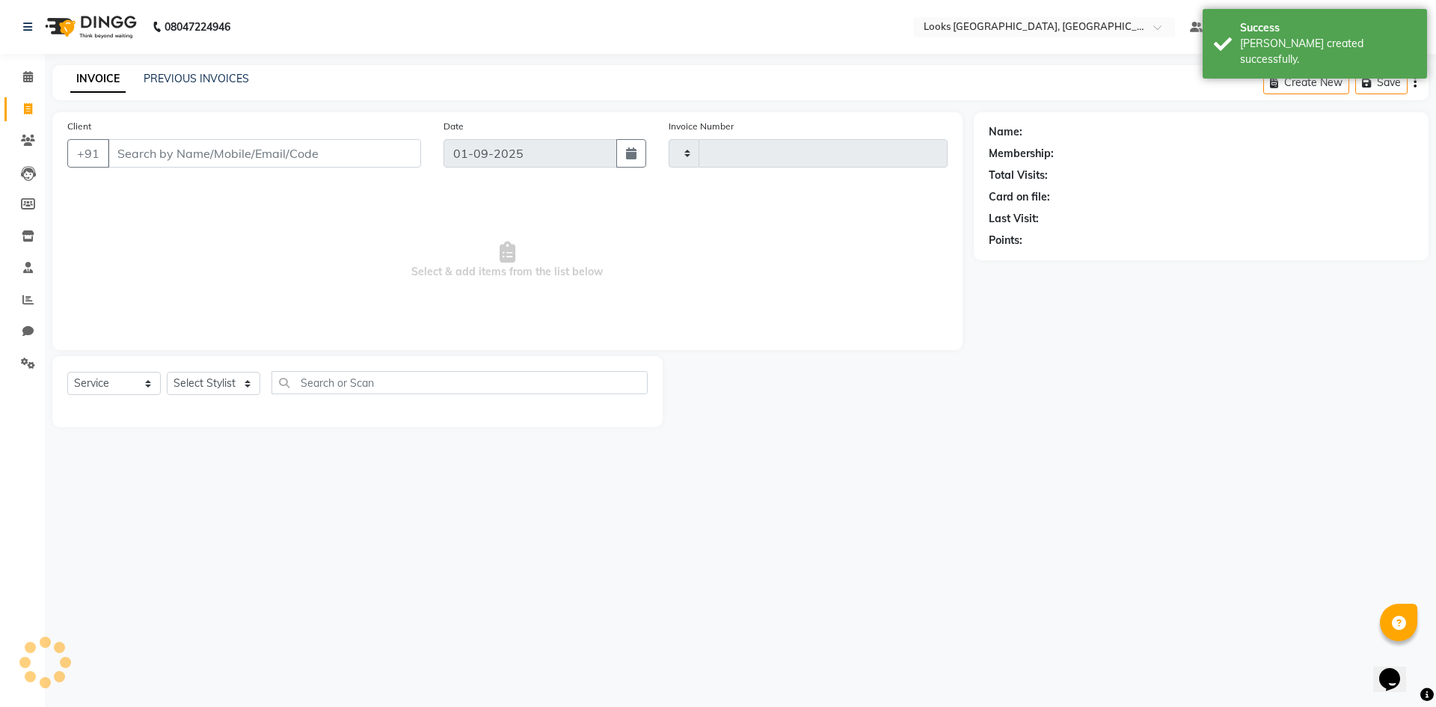
type input "5302"
select select "4718"
click at [179, 84] on link "PREVIOUS INVOICES" at bounding box center [196, 78] width 105 height 13
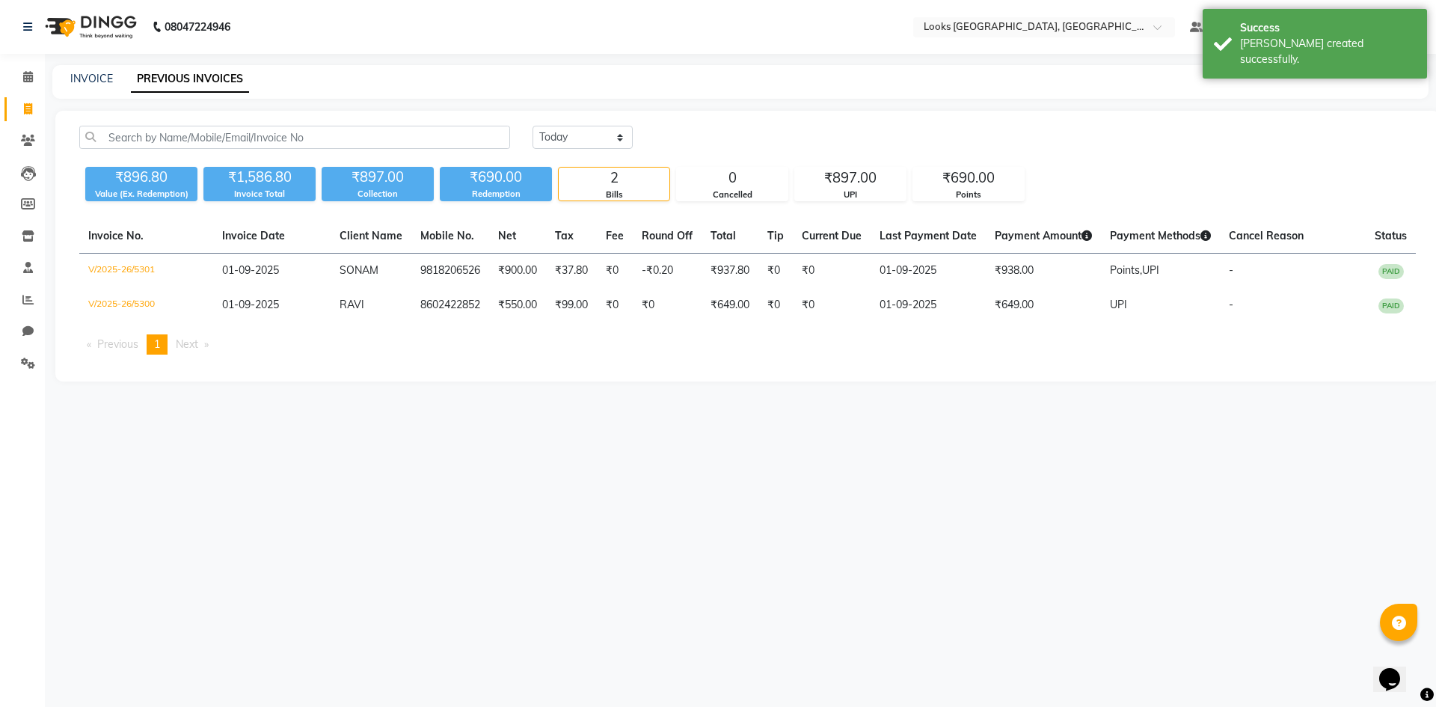
click at [113, 76] on div "INVOICE PREVIOUS INVOICES" at bounding box center [731, 79] width 1358 height 16
click at [97, 73] on link "INVOICE" at bounding box center [91, 78] width 43 height 13
select select "4718"
select select "service"
